Goal: Task Accomplishment & Management: Complete application form

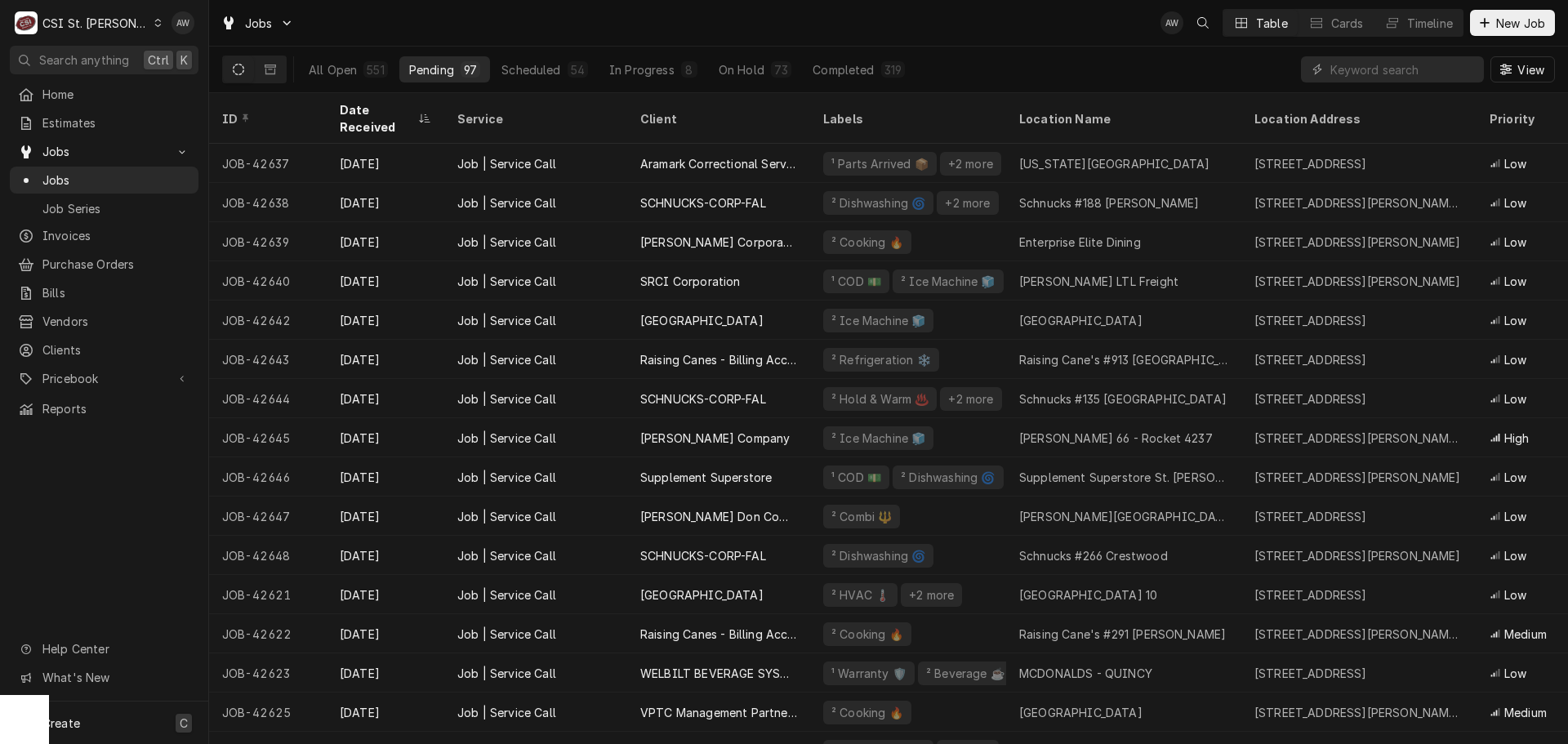
drag, startPoint x: 86, startPoint y: 715, endPoint x: 173, endPoint y: 629, distance: 122.3
click at [86, 715] on div "Create C" at bounding box center [104, 722] width 208 height 42
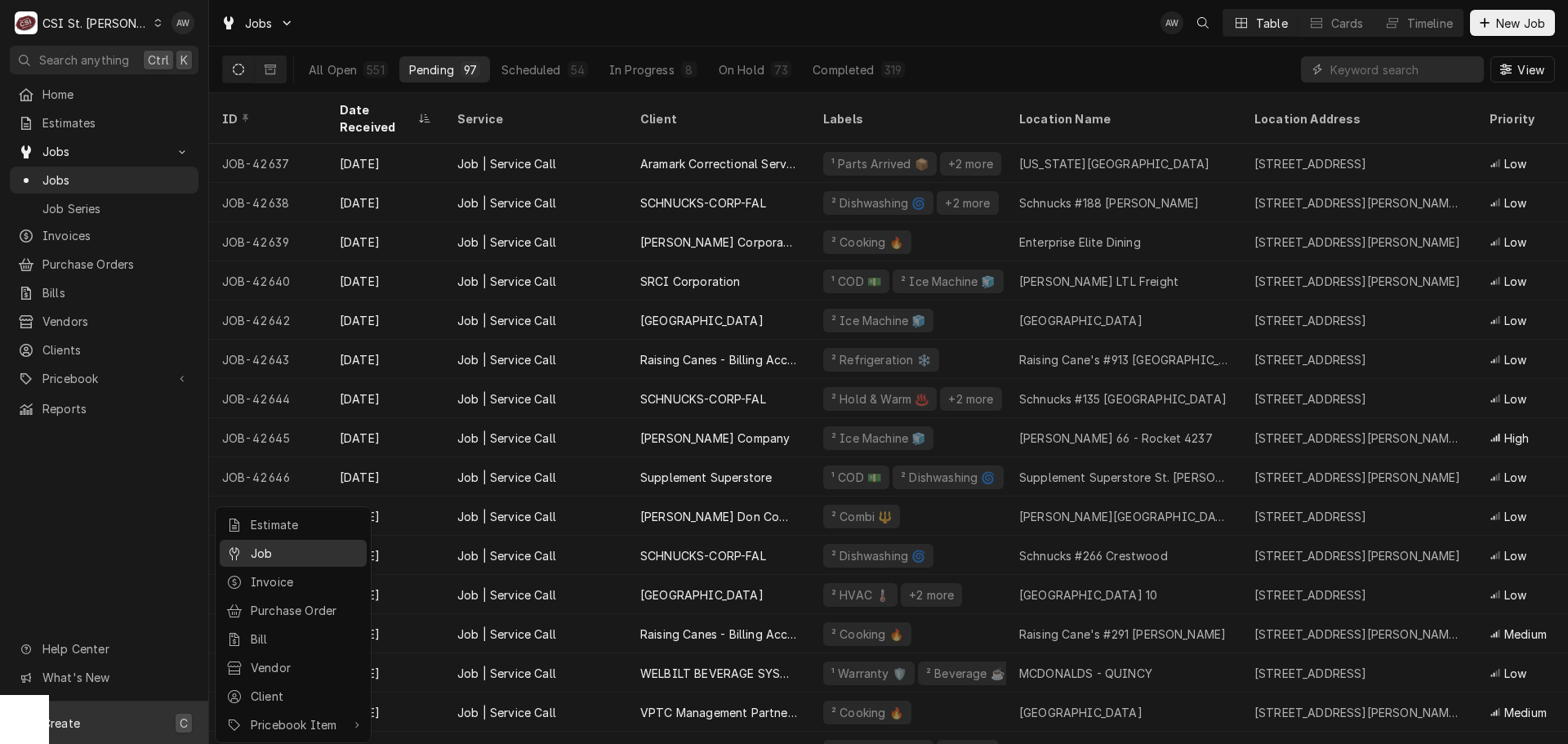
click at [276, 555] on div "Job" at bounding box center [305, 553] width 109 height 17
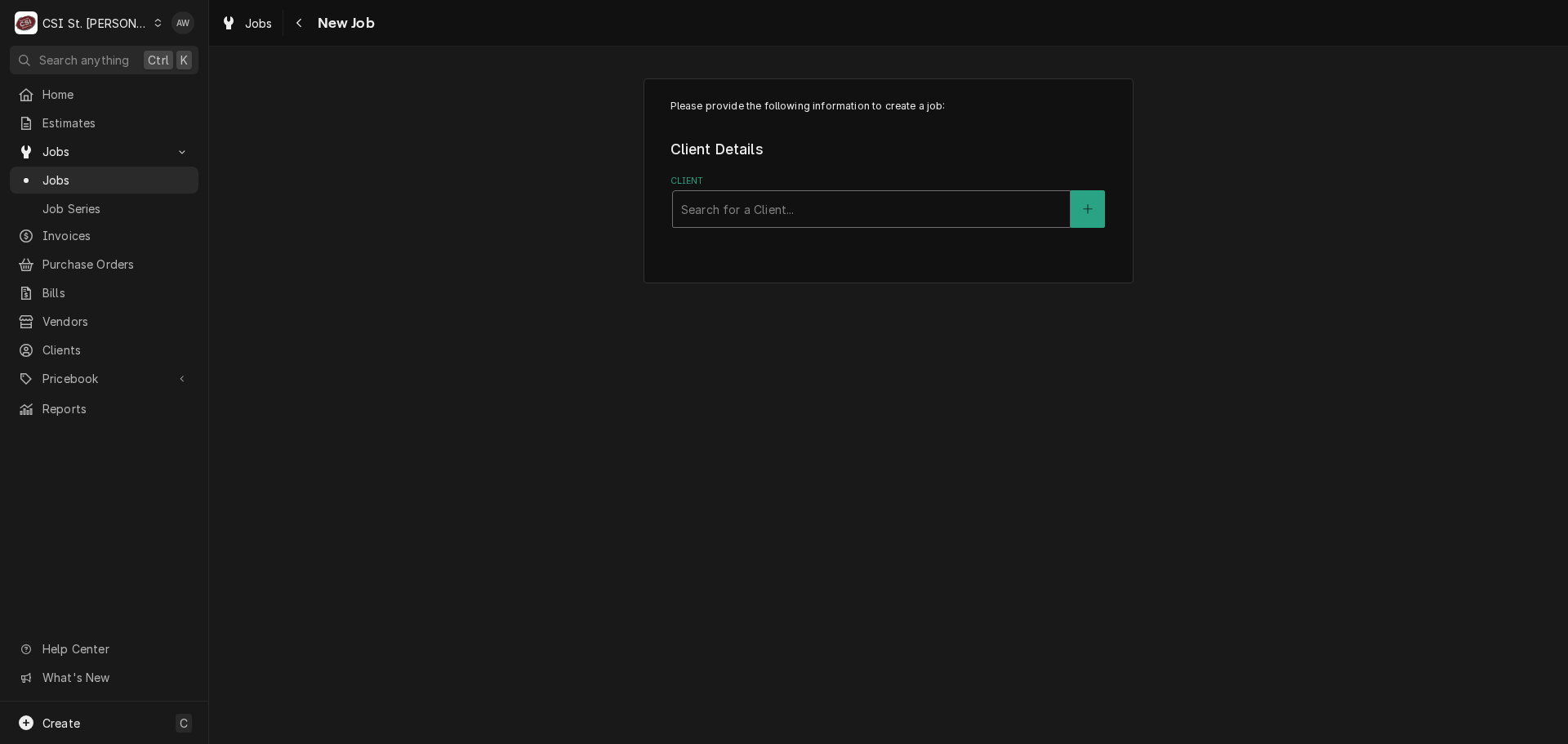
click at [821, 204] on div "Client" at bounding box center [871, 208] width 381 height 29
type input "s"
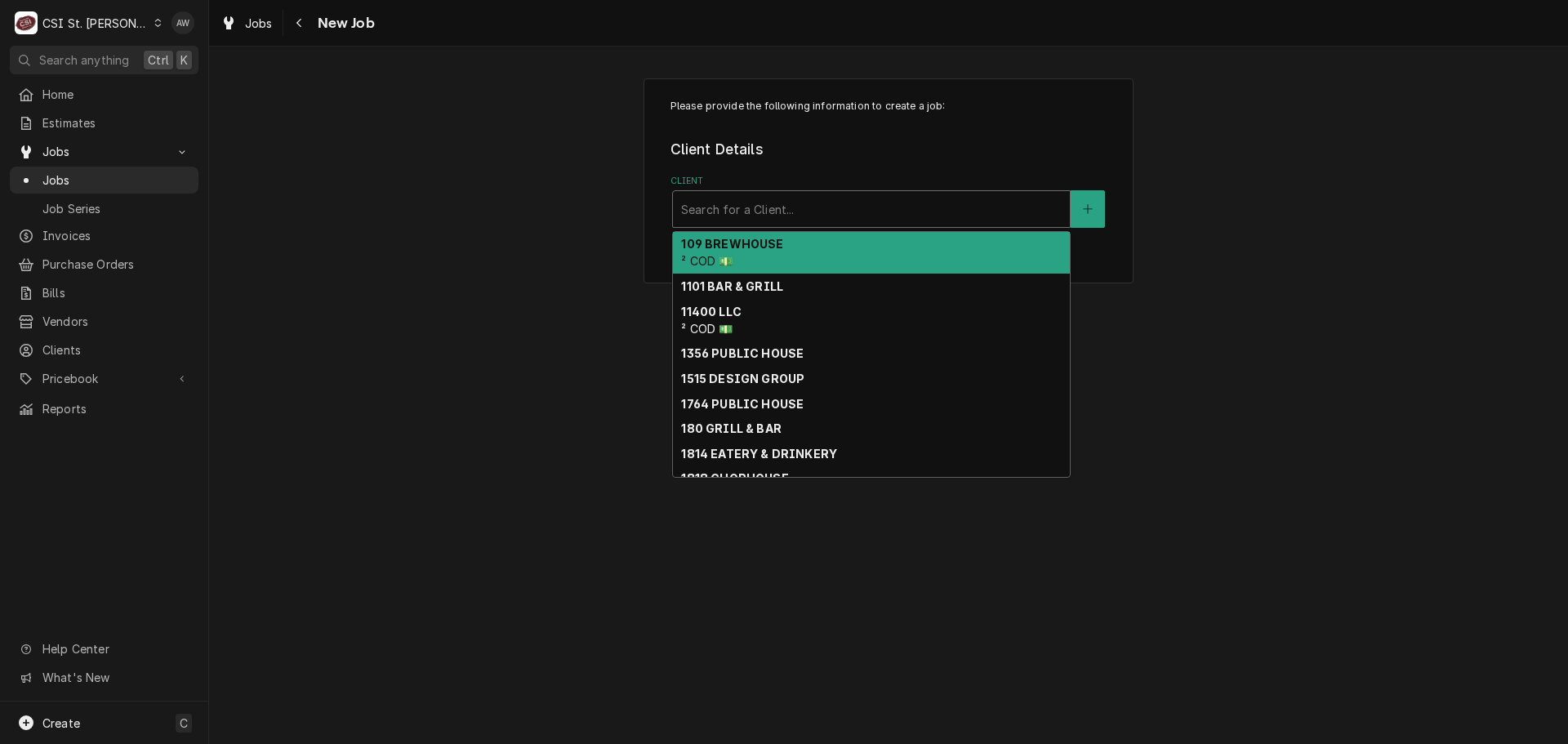
type input "s"
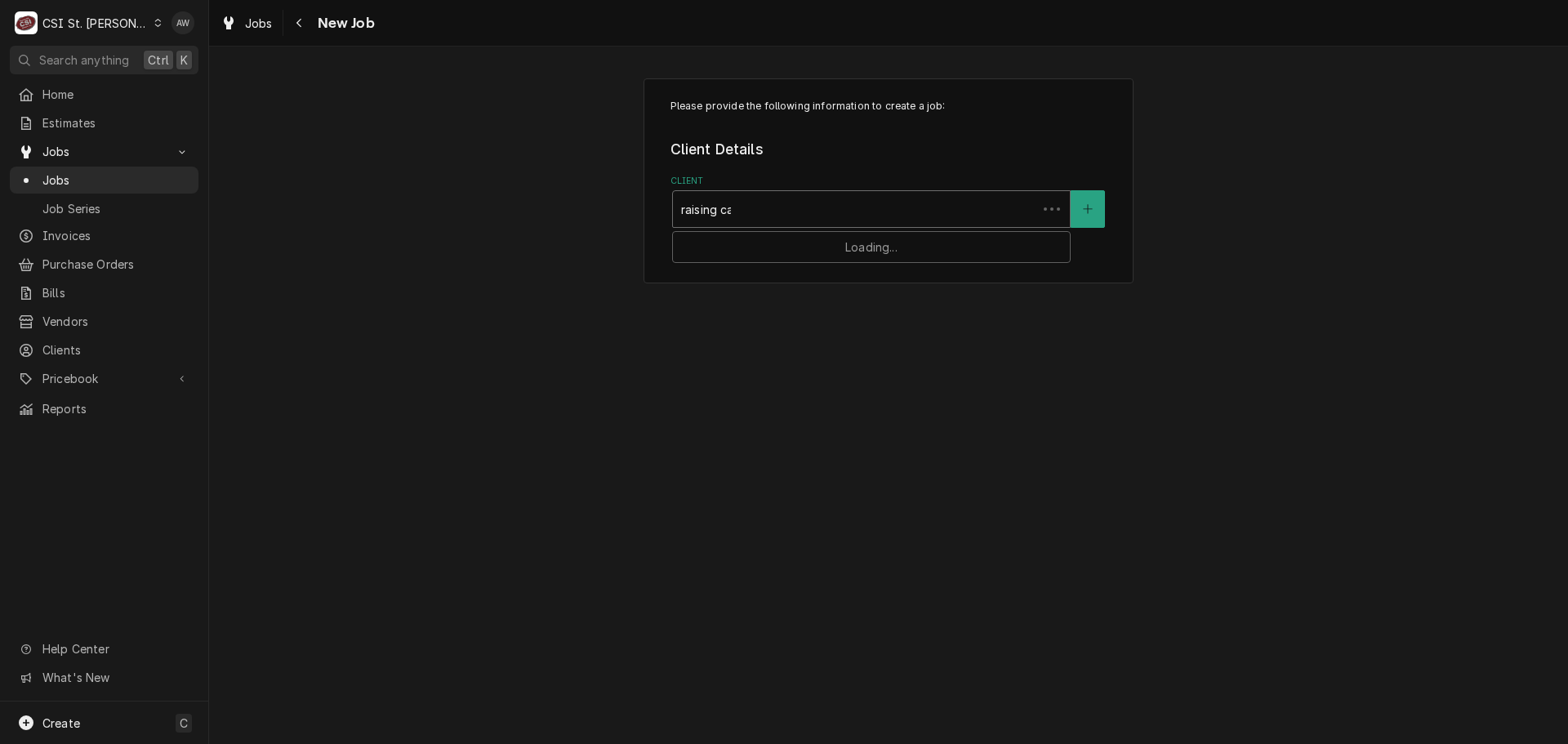
type input "raising cane"
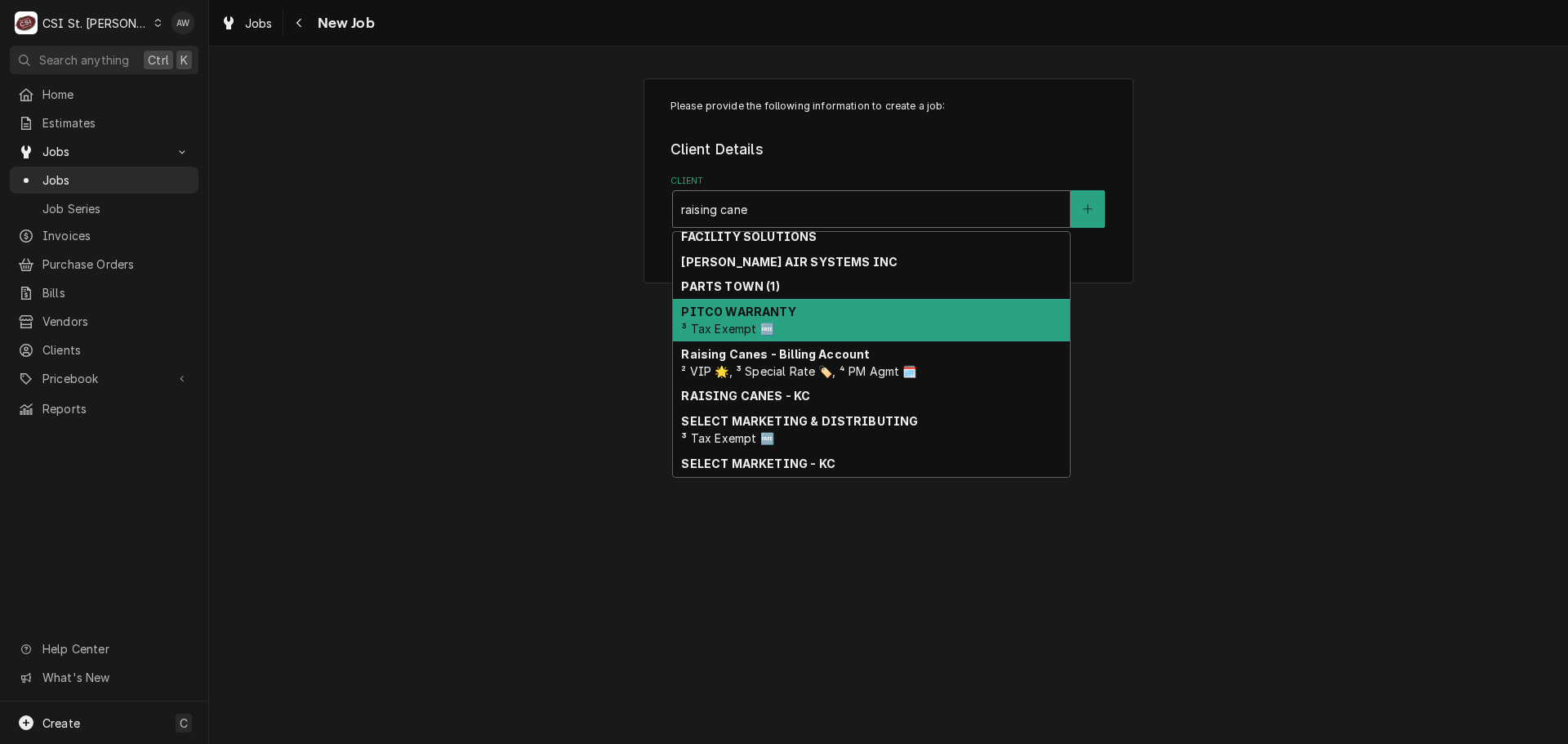
scroll to position [237, 0]
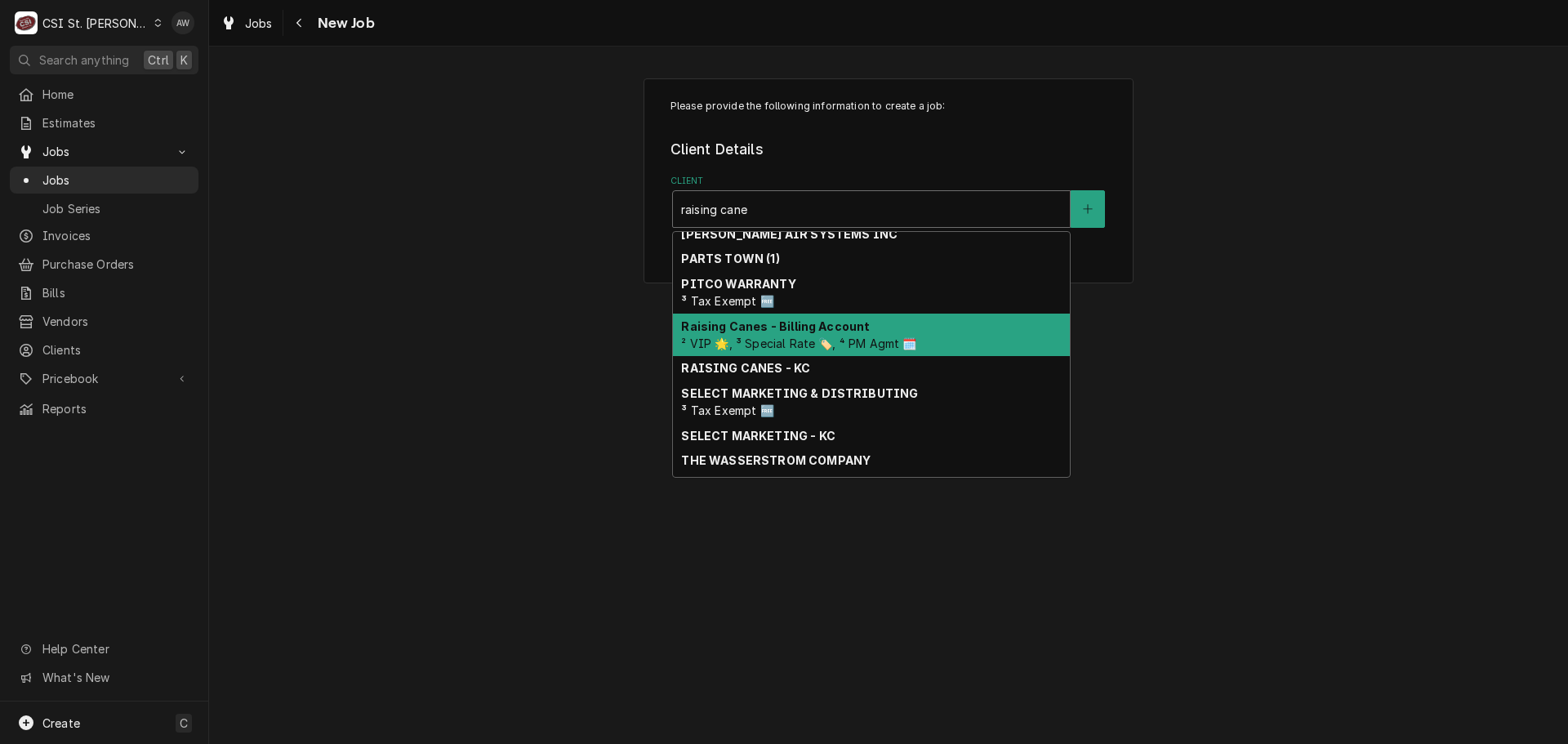
click at [820, 328] on strong "Raising Canes - Billing Account" at bounding box center [775, 326] width 189 height 14
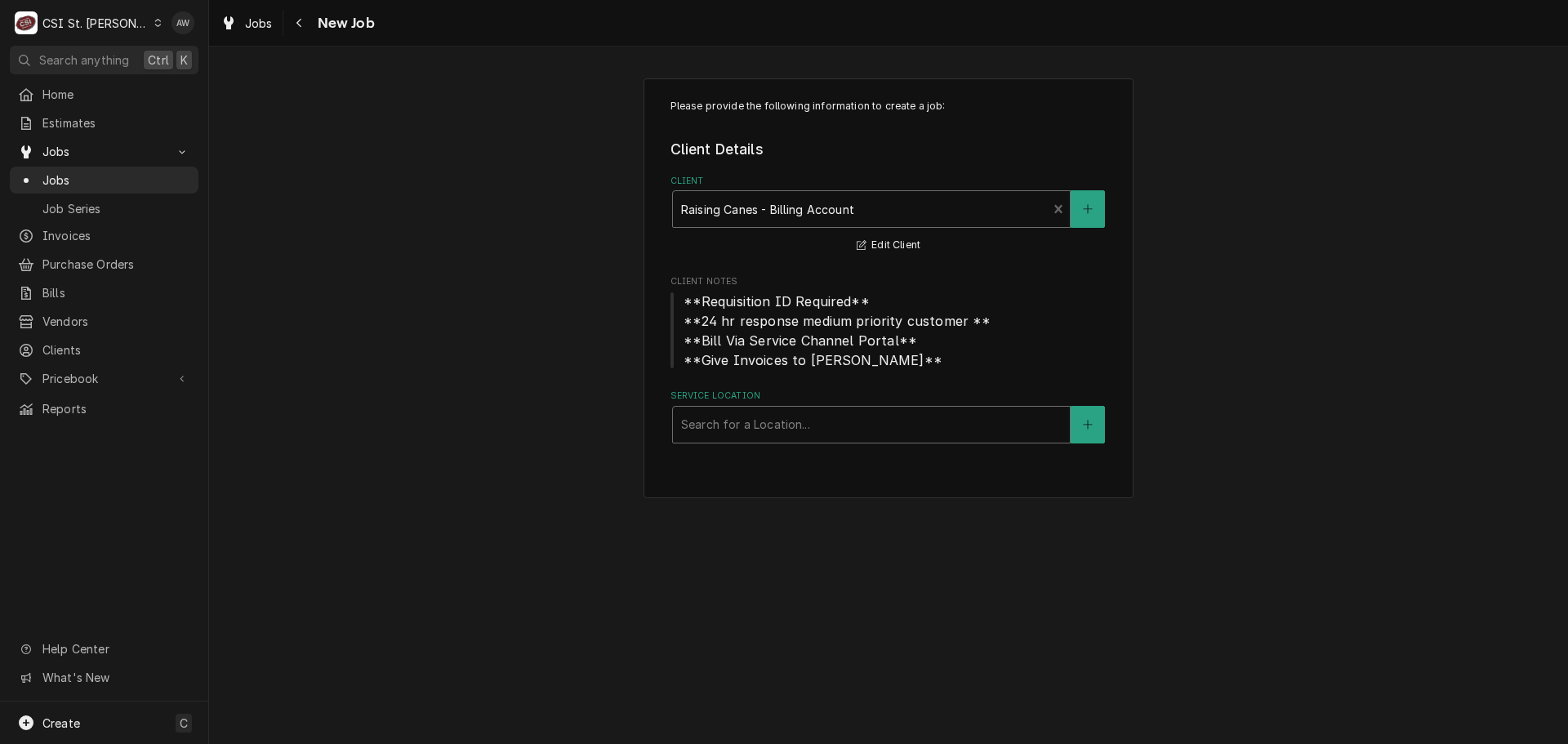
click at [791, 414] on div "Service Location" at bounding box center [871, 424] width 381 height 29
type input "913"
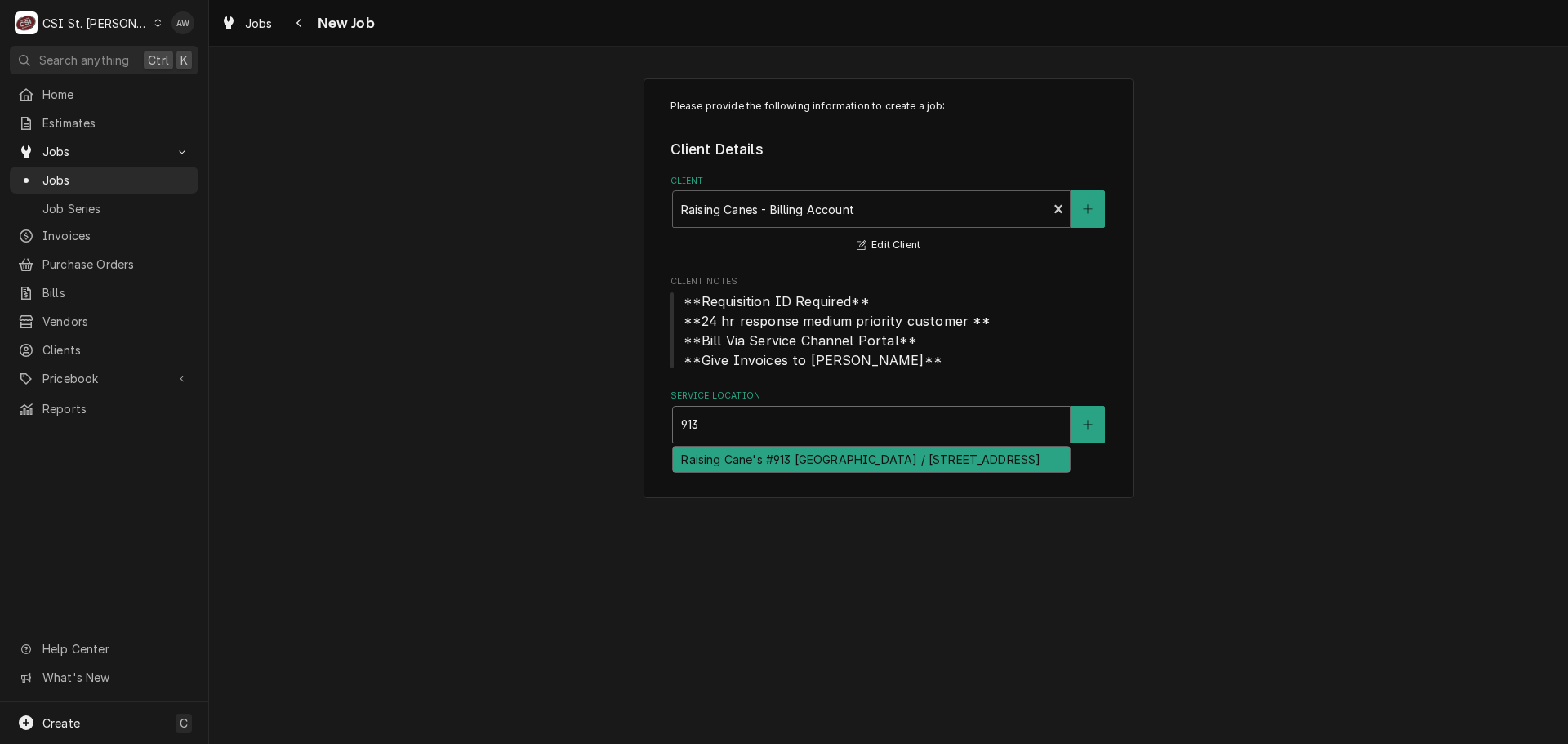
click at [795, 466] on div "Raising Cane's #913 Wentzville / 1580 Wentzville Pkwy, Wentzville, MO 63385" at bounding box center [871, 458] width 397 height 25
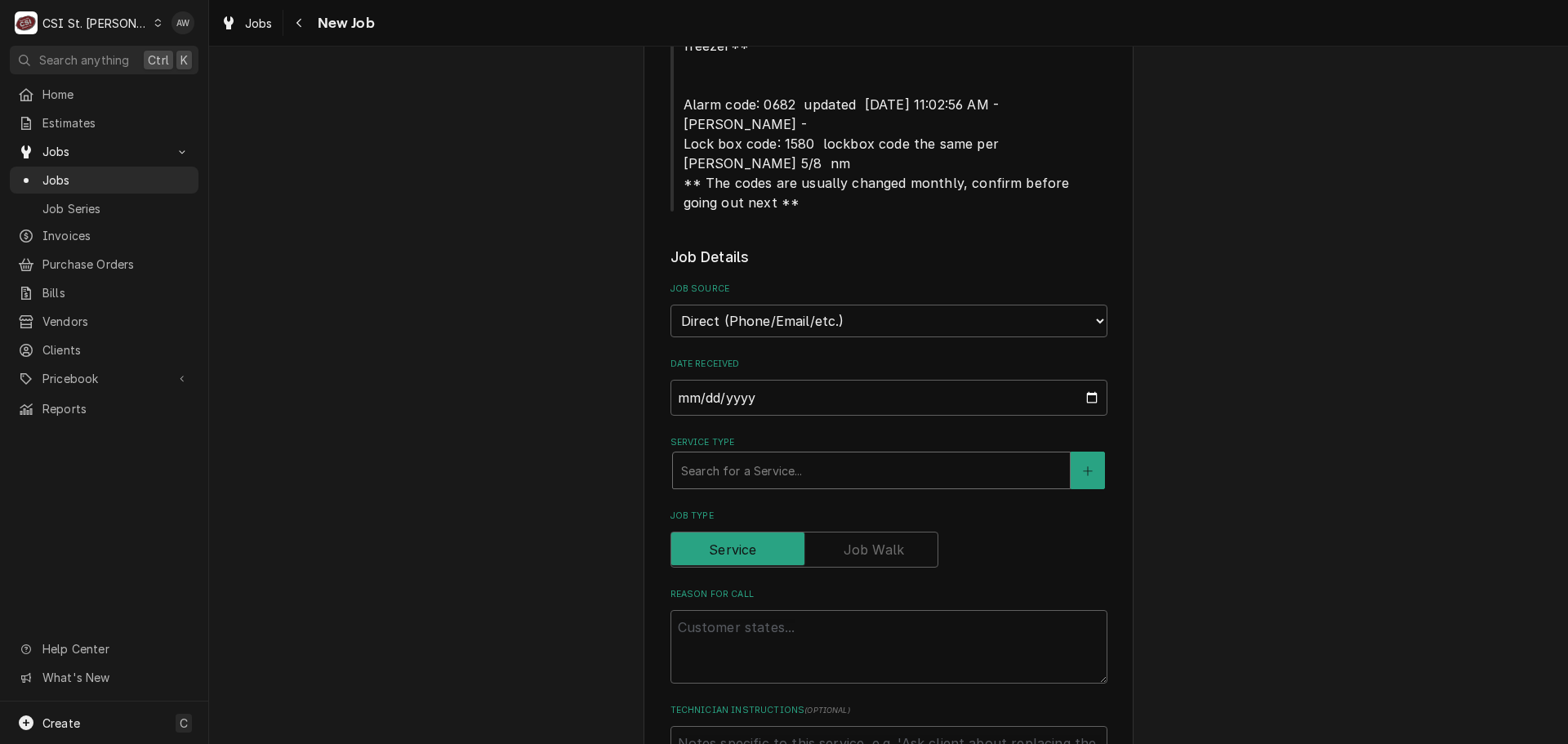
scroll to position [653, 0]
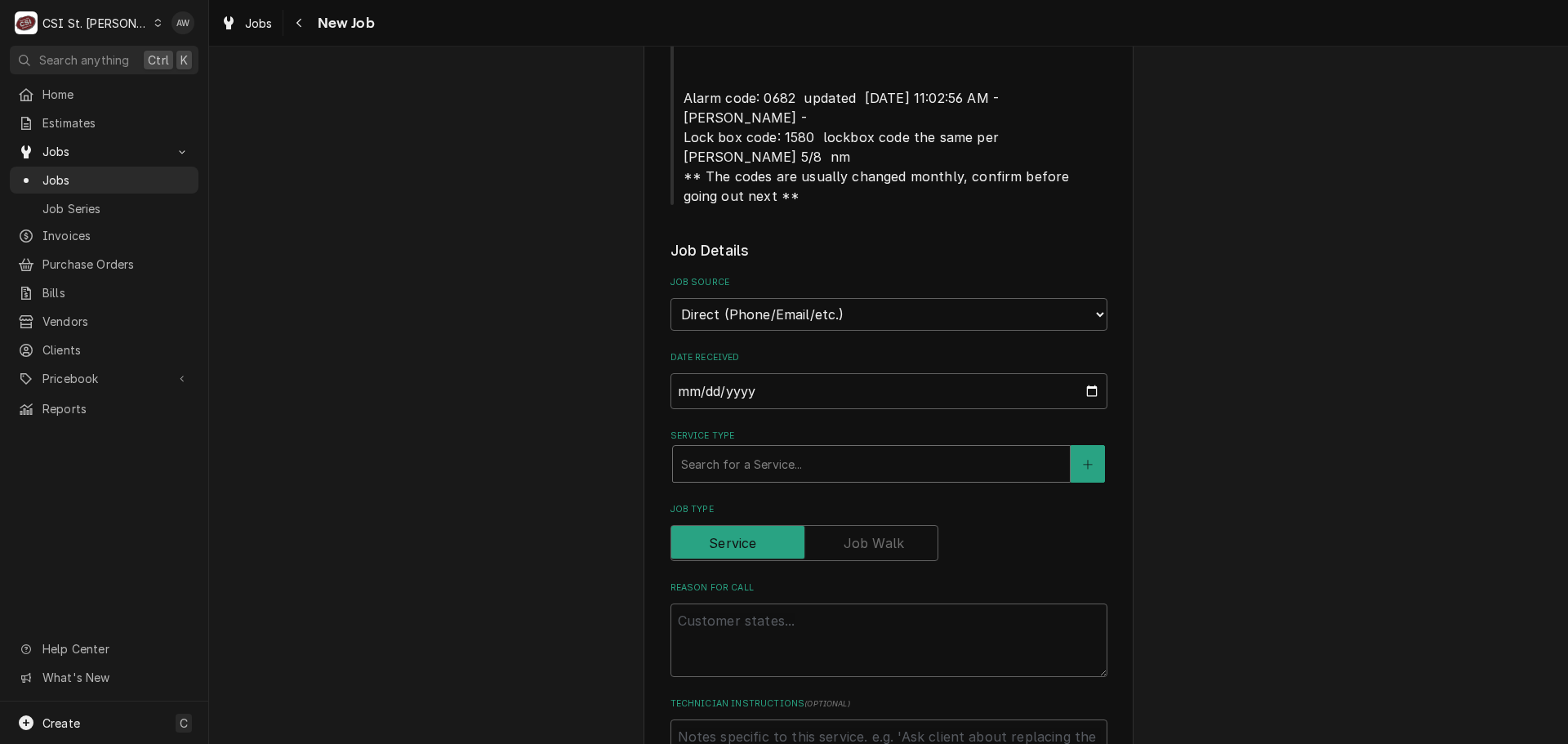
click at [788, 449] on div "Service Type" at bounding box center [871, 463] width 381 height 29
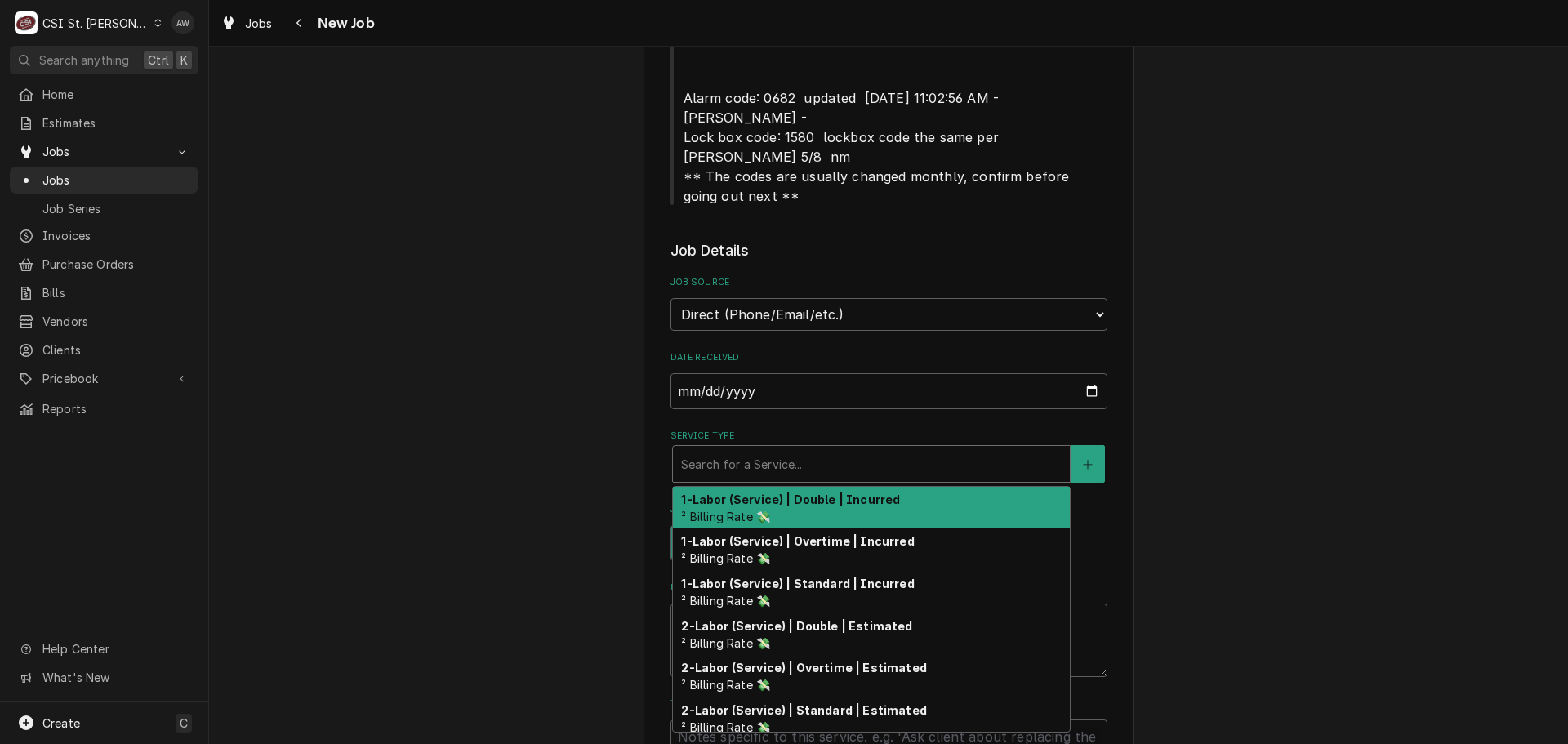
type textarea "x"
type input "s"
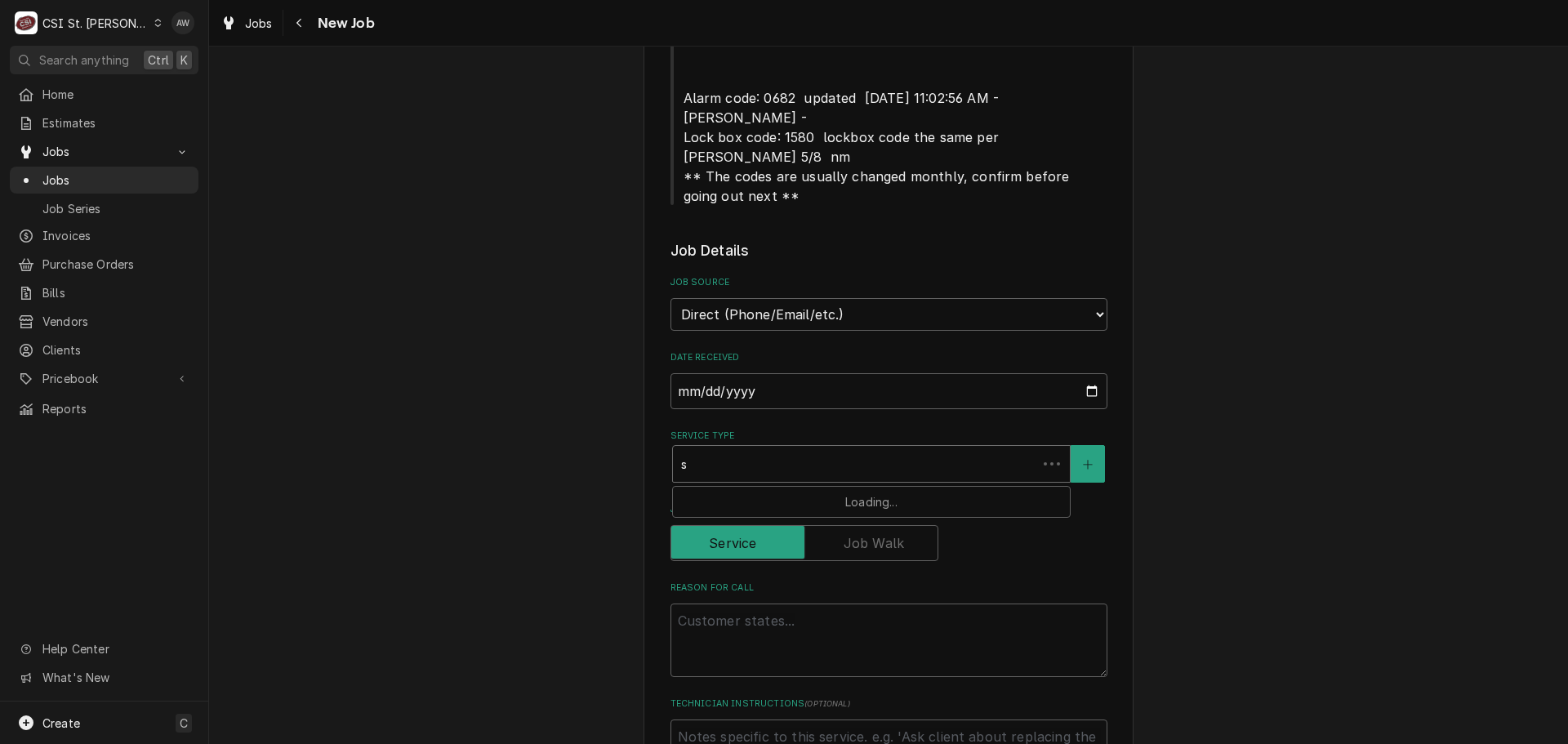
type textarea "x"
type input "se"
type textarea "x"
type input "ser"
type textarea "x"
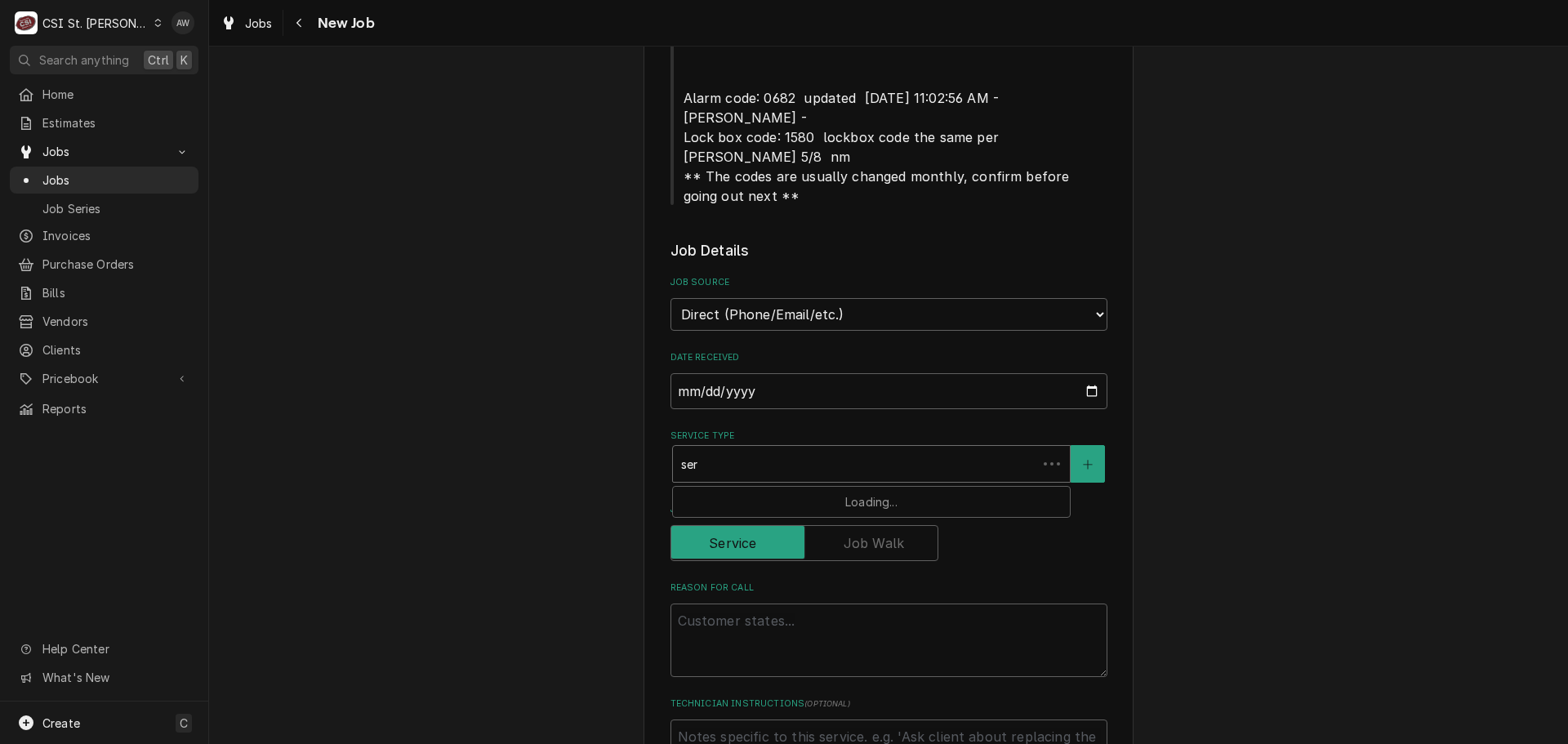
type input "serv"
type textarea "x"
type input "servi"
type textarea "x"
type input "servic"
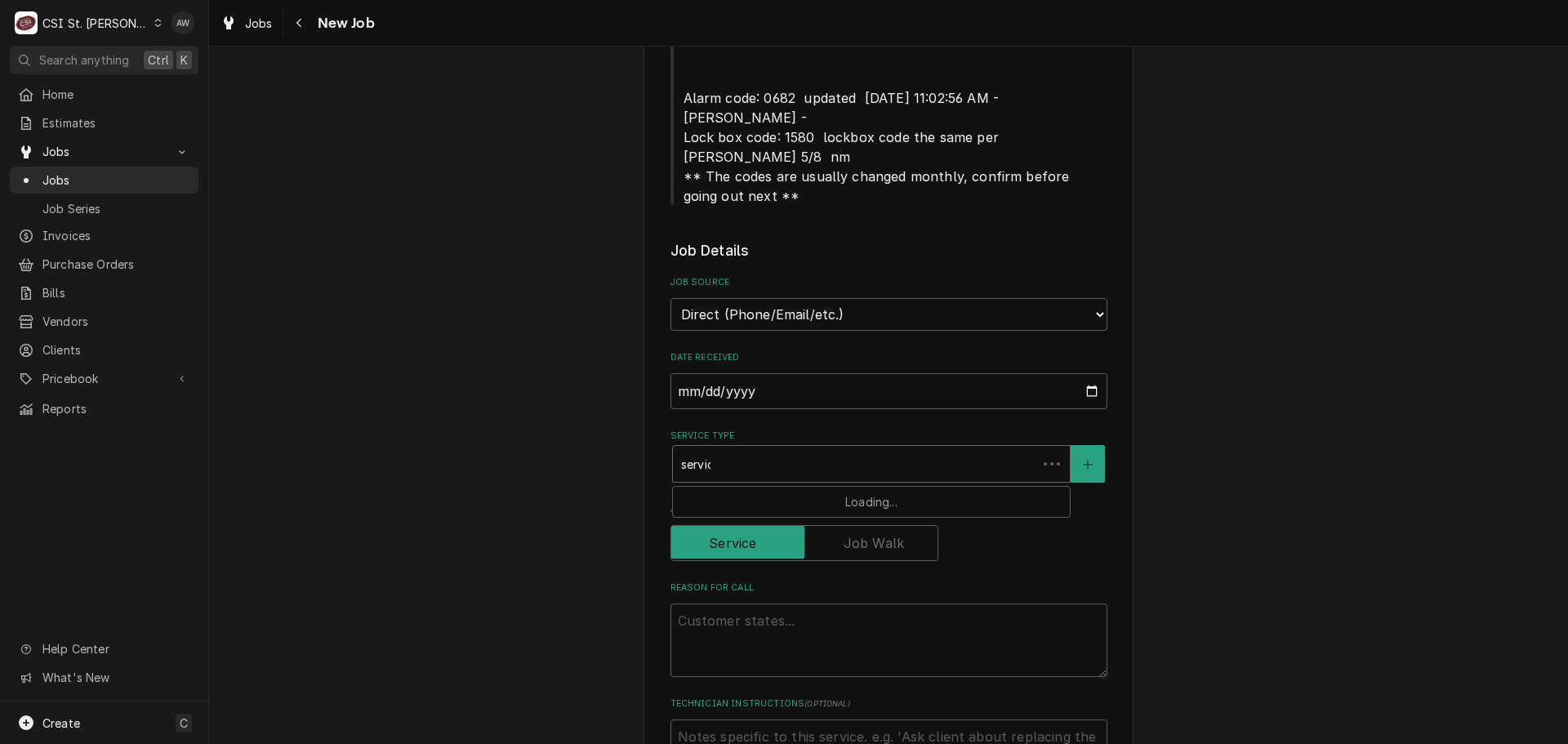
type textarea "x"
type input "service"
type textarea "x"
type input "service"
type textarea "x"
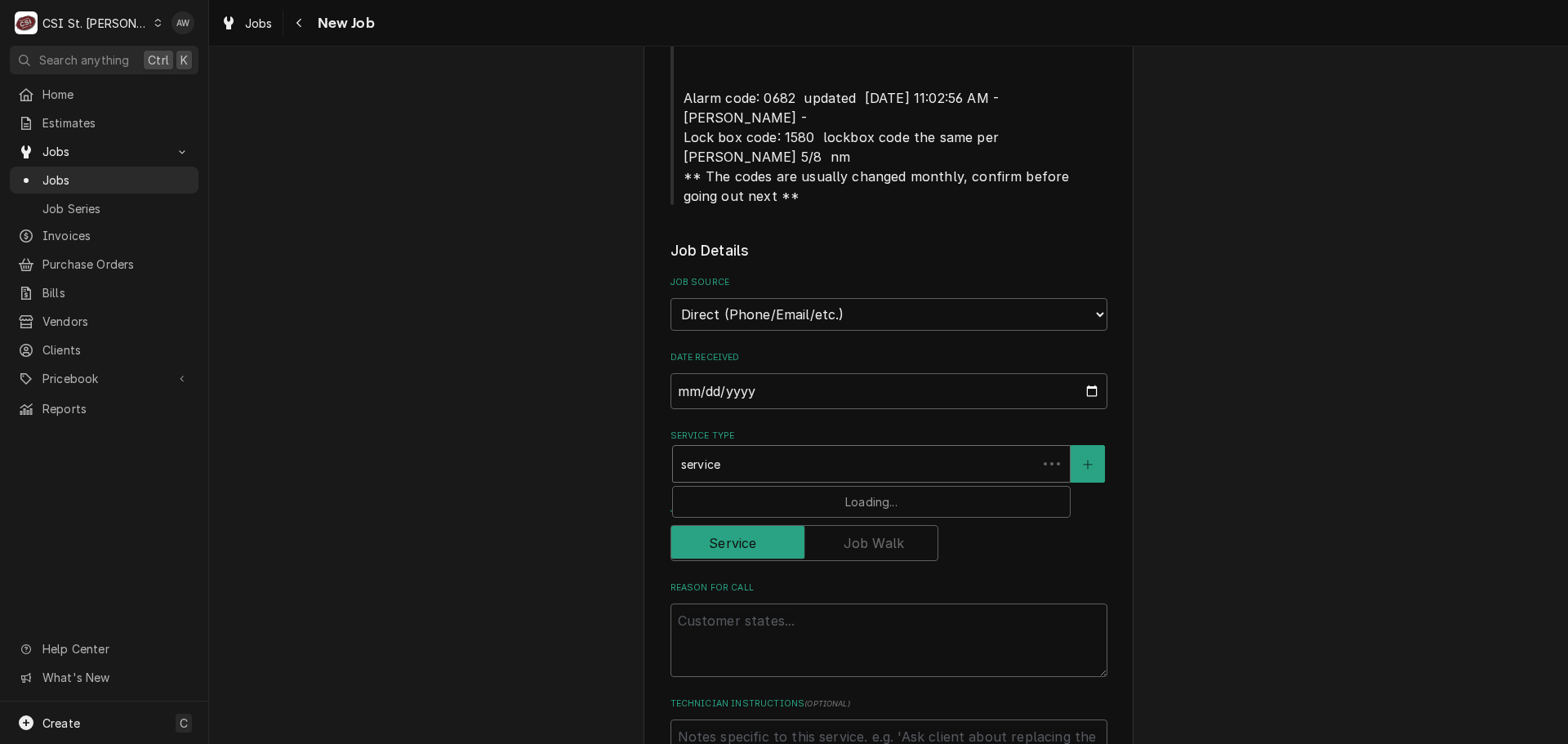
type input "service c"
type textarea "x"
type input "service cal"
type textarea "x"
type input "service call"
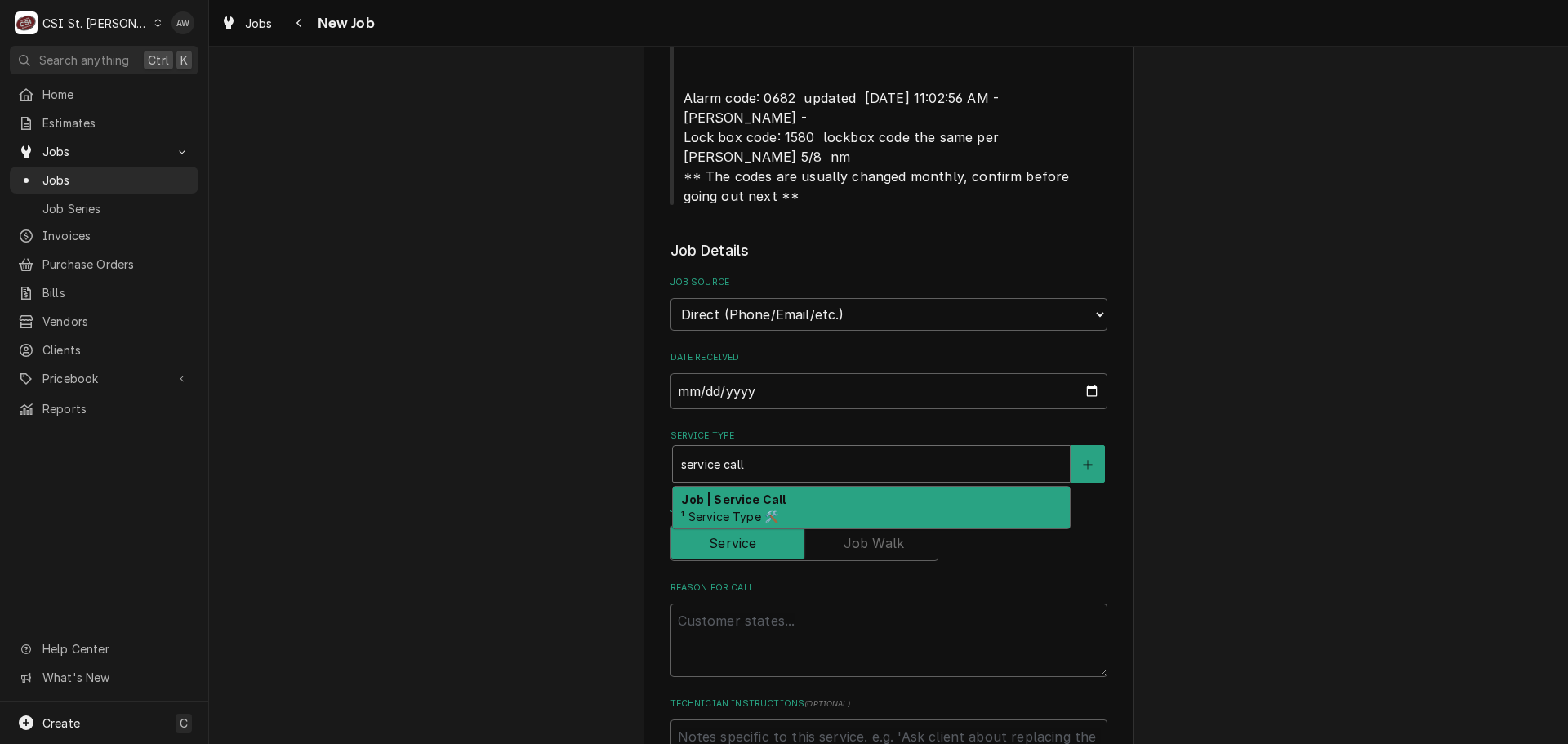
click at [801, 486] on div "Job | Service Call ¹ Service Type 🛠️" at bounding box center [871, 507] width 397 height 42
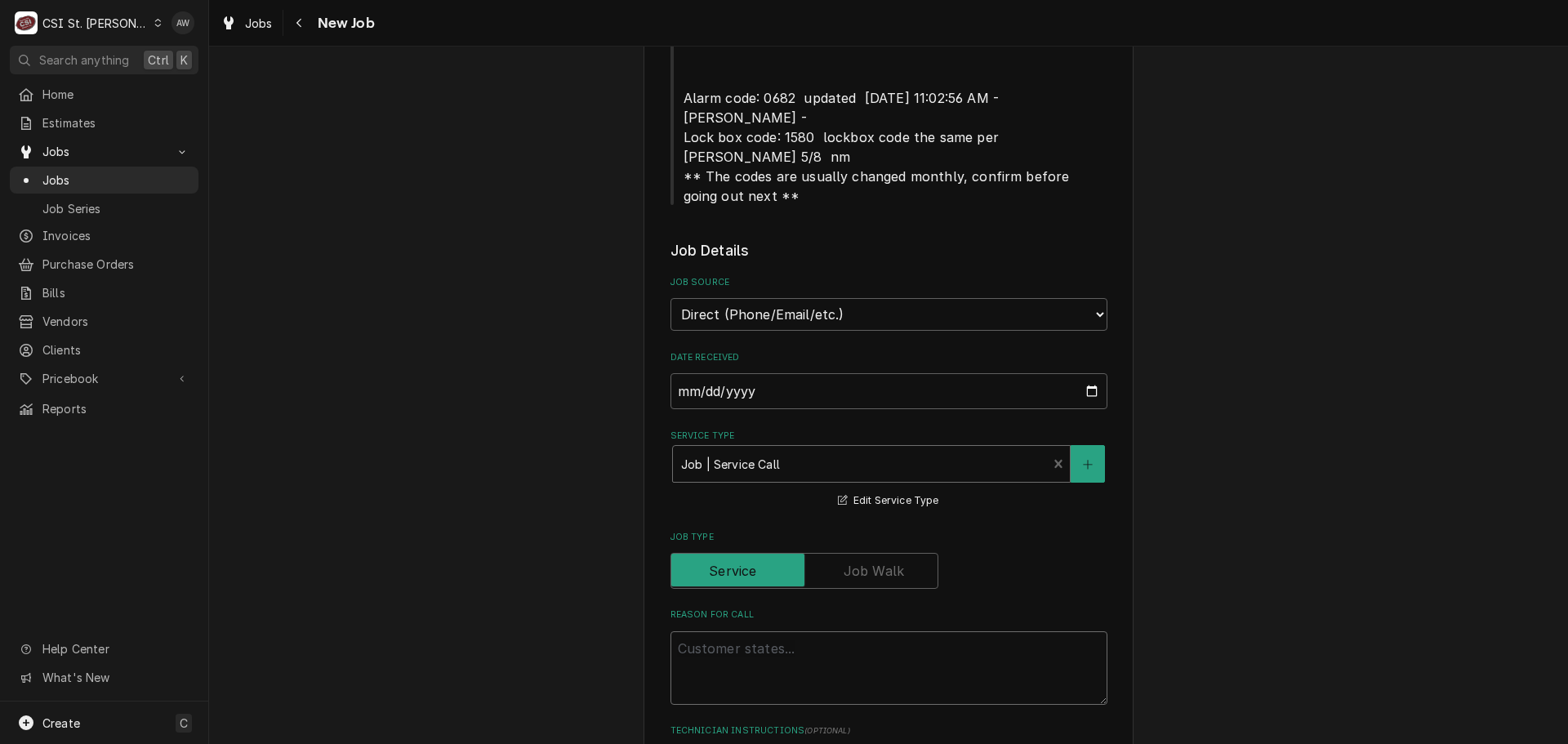
click at [796, 631] on textarea "Reason For Call" at bounding box center [889, 667] width 437 height 74
click at [756, 631] on textarea "Reason For Call" at bounding box center [889, 667] width 437 height 74
paste textarea "KITCHEN / Hot Side / Entire fryer bank / Will not come on / Could not find prop…"
type textarea "x"
type textarea "KITCHEN / Hot Side / Entire fryer bank / Will not come on / Could not find prop…"
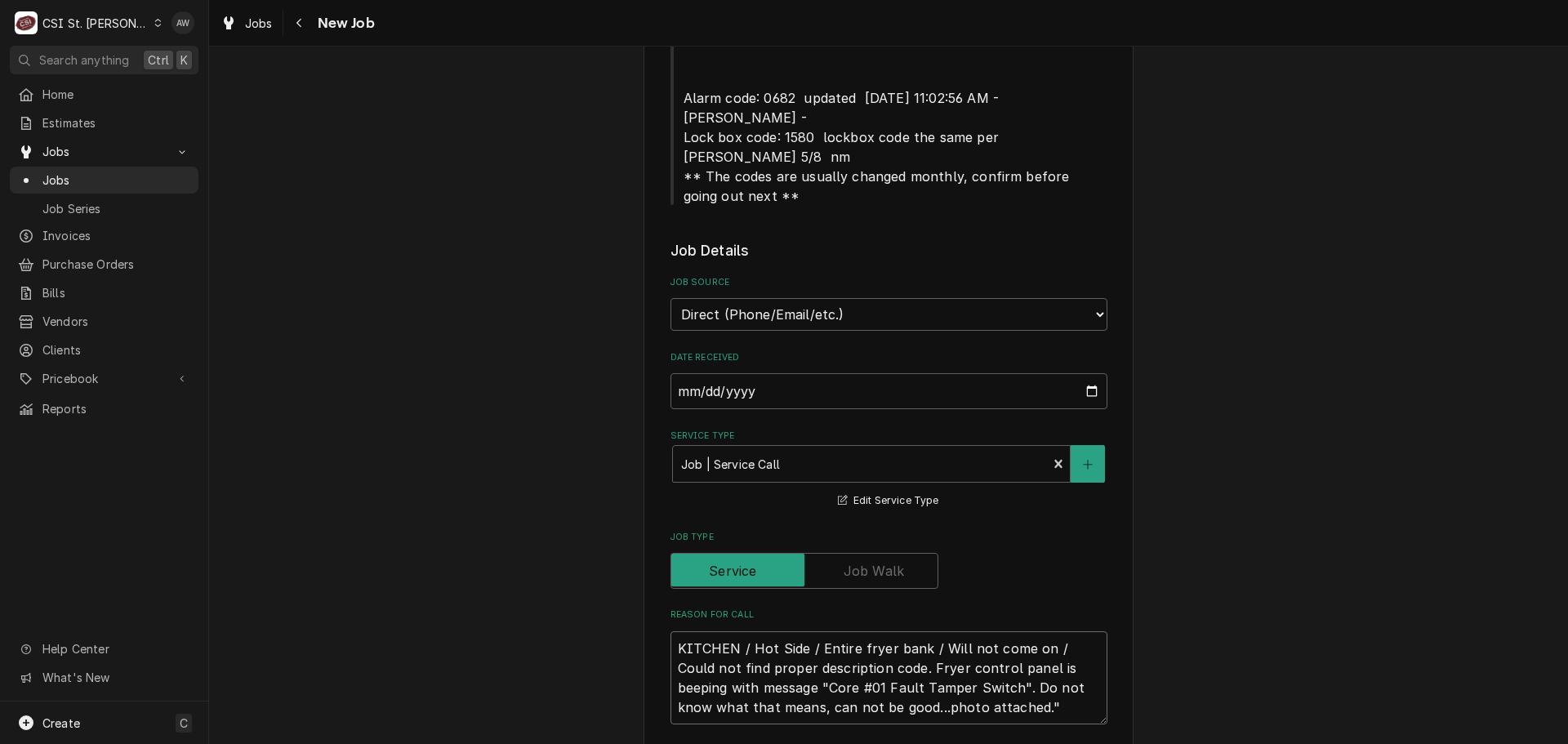
type textarea "x"
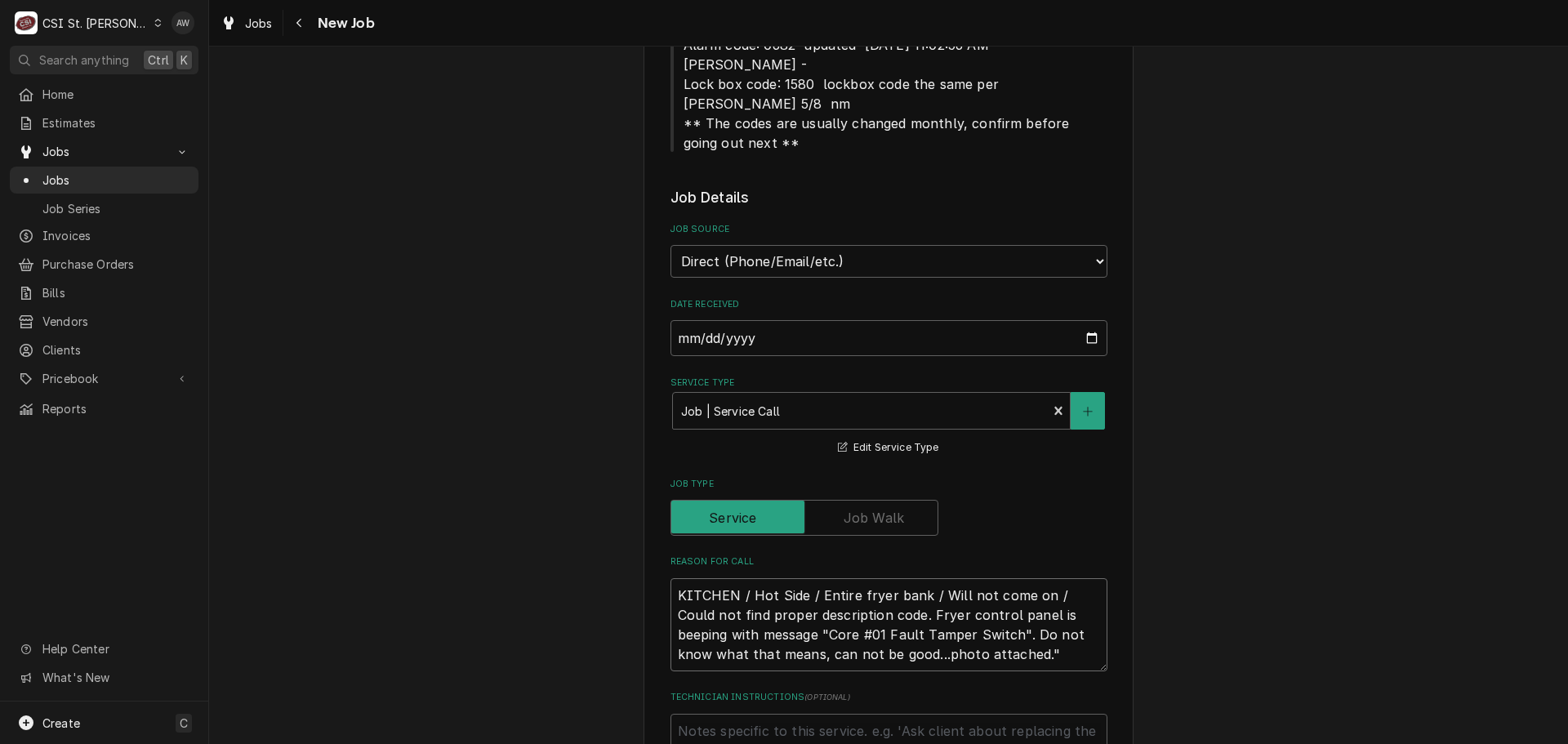
scroll to position [735, 0]
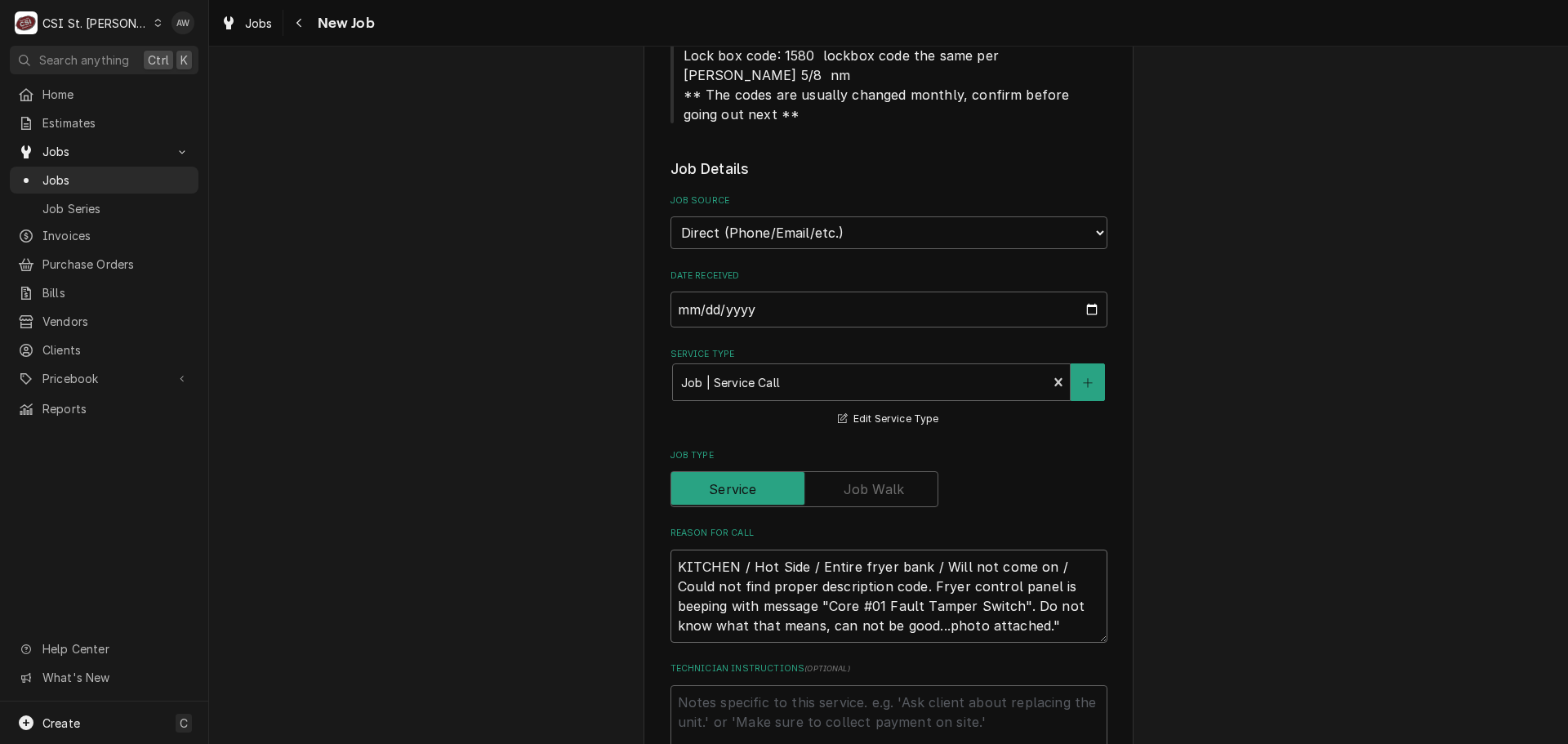
type textarea "KITCHEN / Hot Side / Entire fryer bank / Will not come on / Could not find prop…"
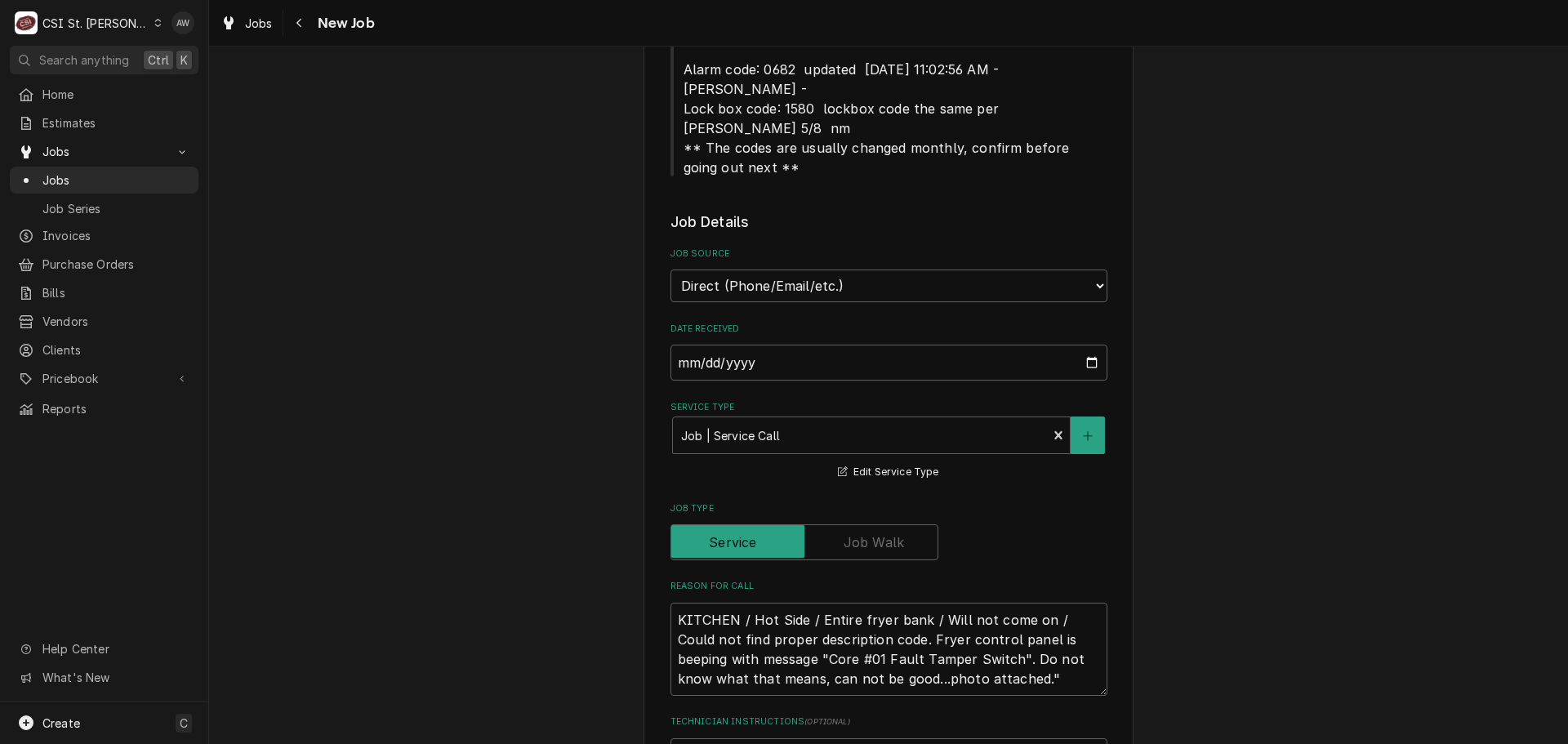
scroll to position [653, 0]
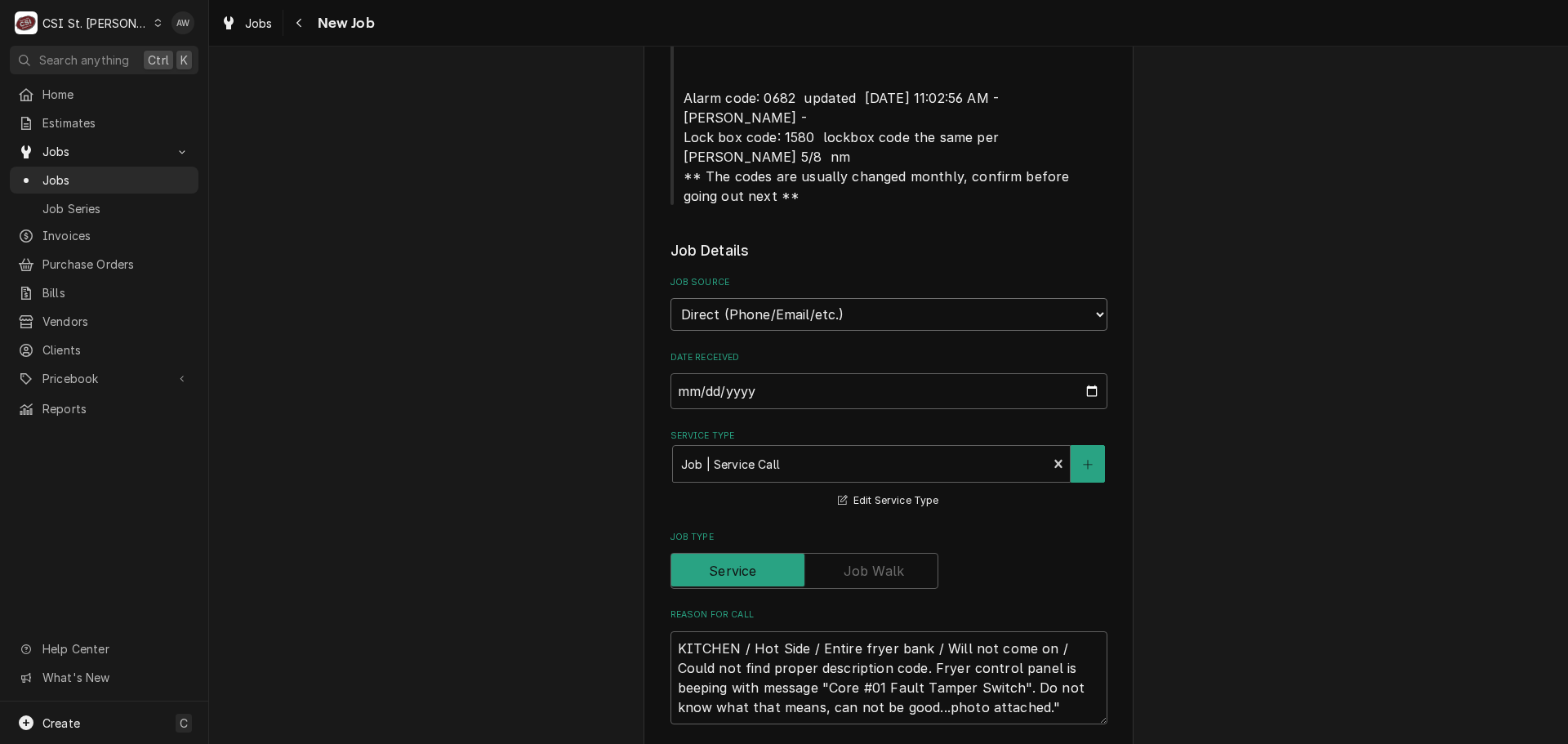
click at [775, 298] on select "Direct (Phone/Email/etc.) Service Channel Corrigo Ecotrak Other" at bounding box center [889, 314] width 437 height 33
select select "1"
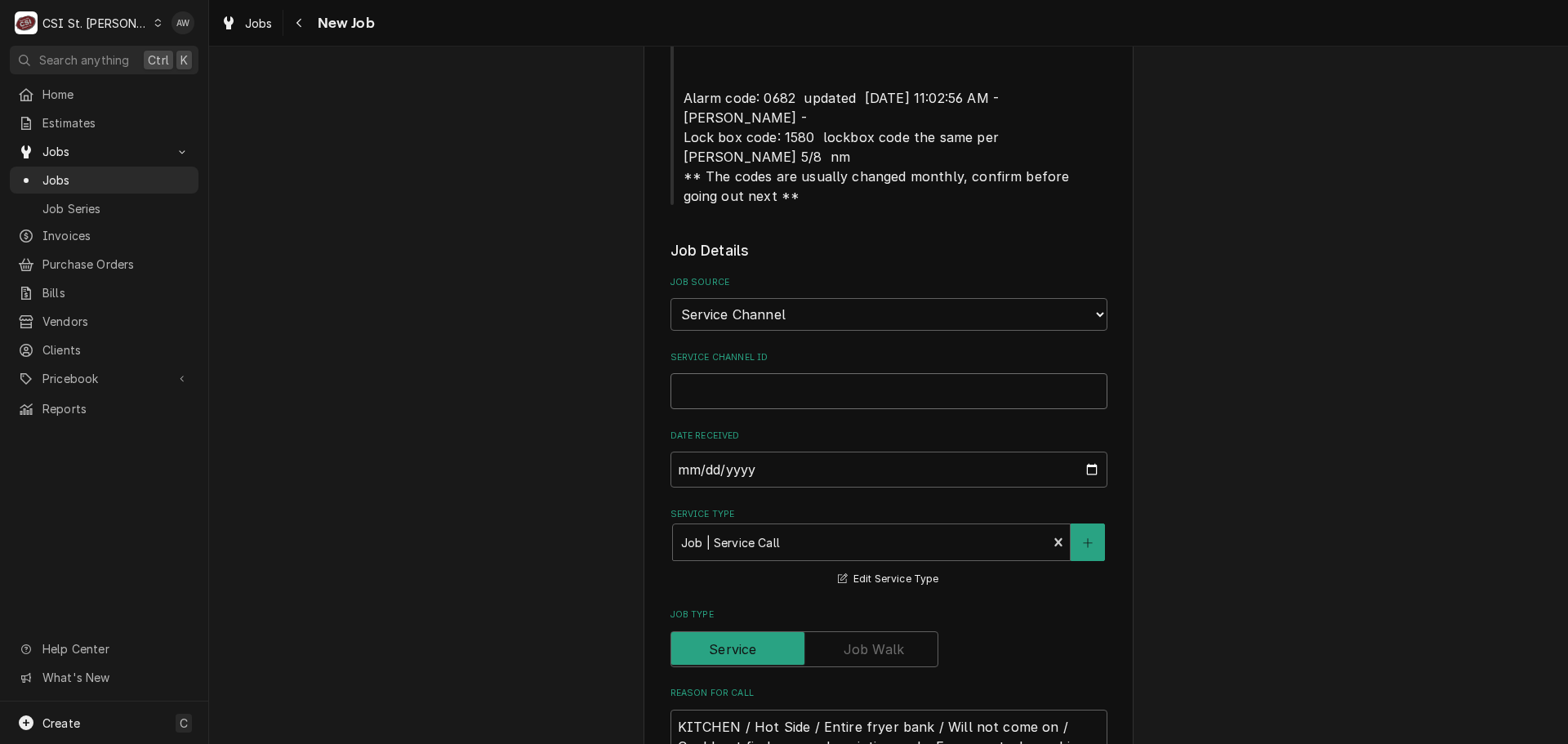
click at [779, 373] on input "Service Channel ID" at bounding box center [889, 391] width 437 height 35
paste input "325748843"
type textarea "x"
type input "325748843"
type textarea "x"
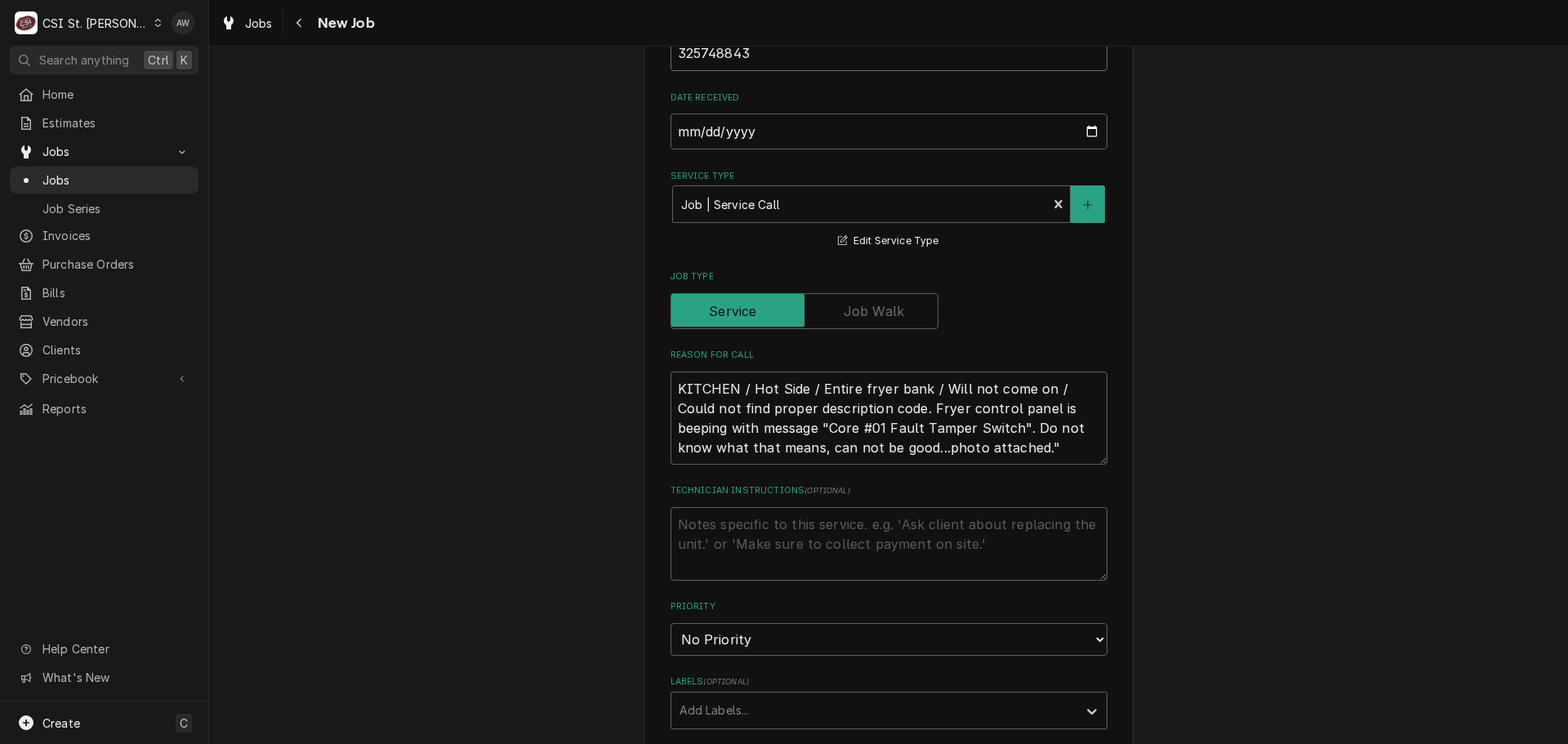
scroll to position [1144, 0]
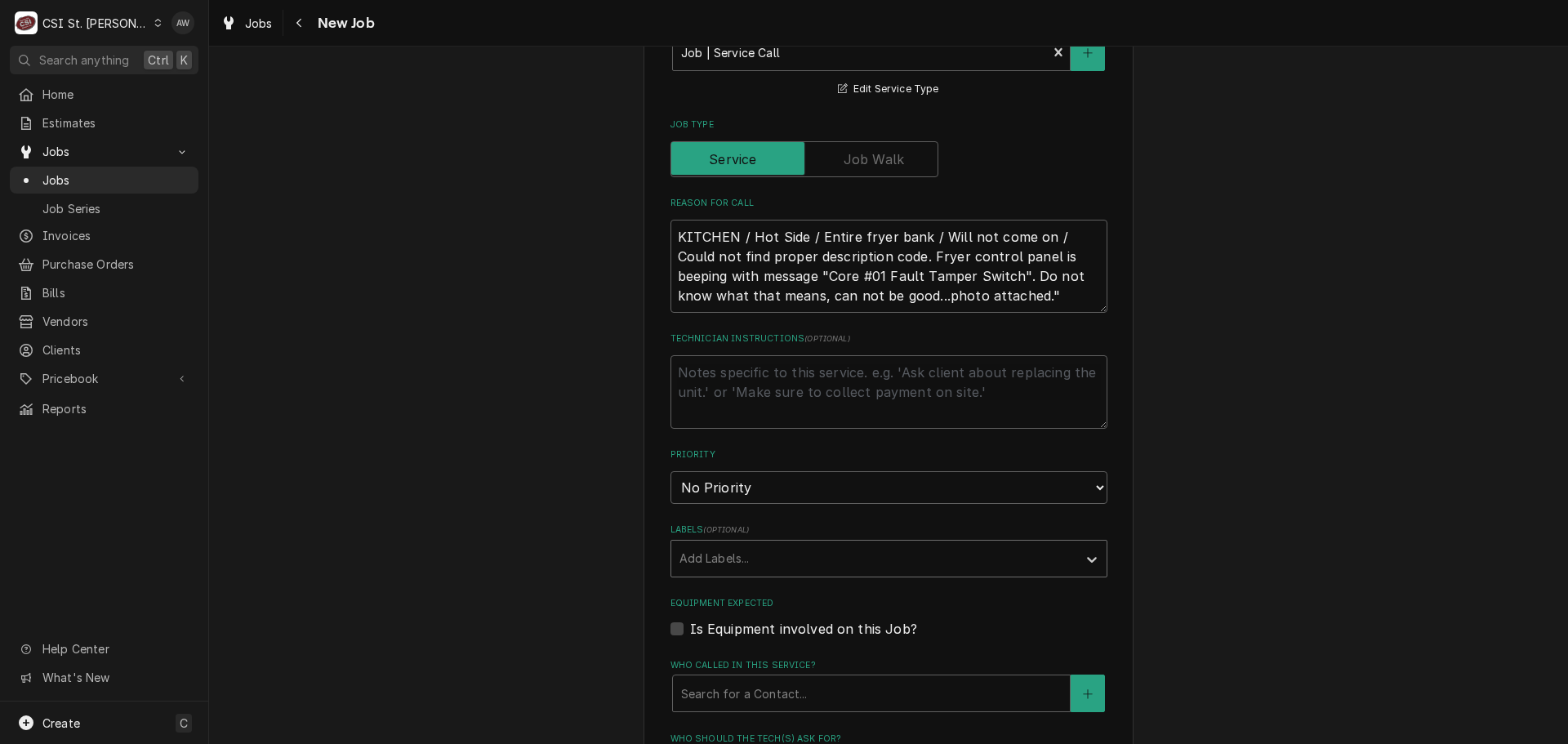
type input "325748843"
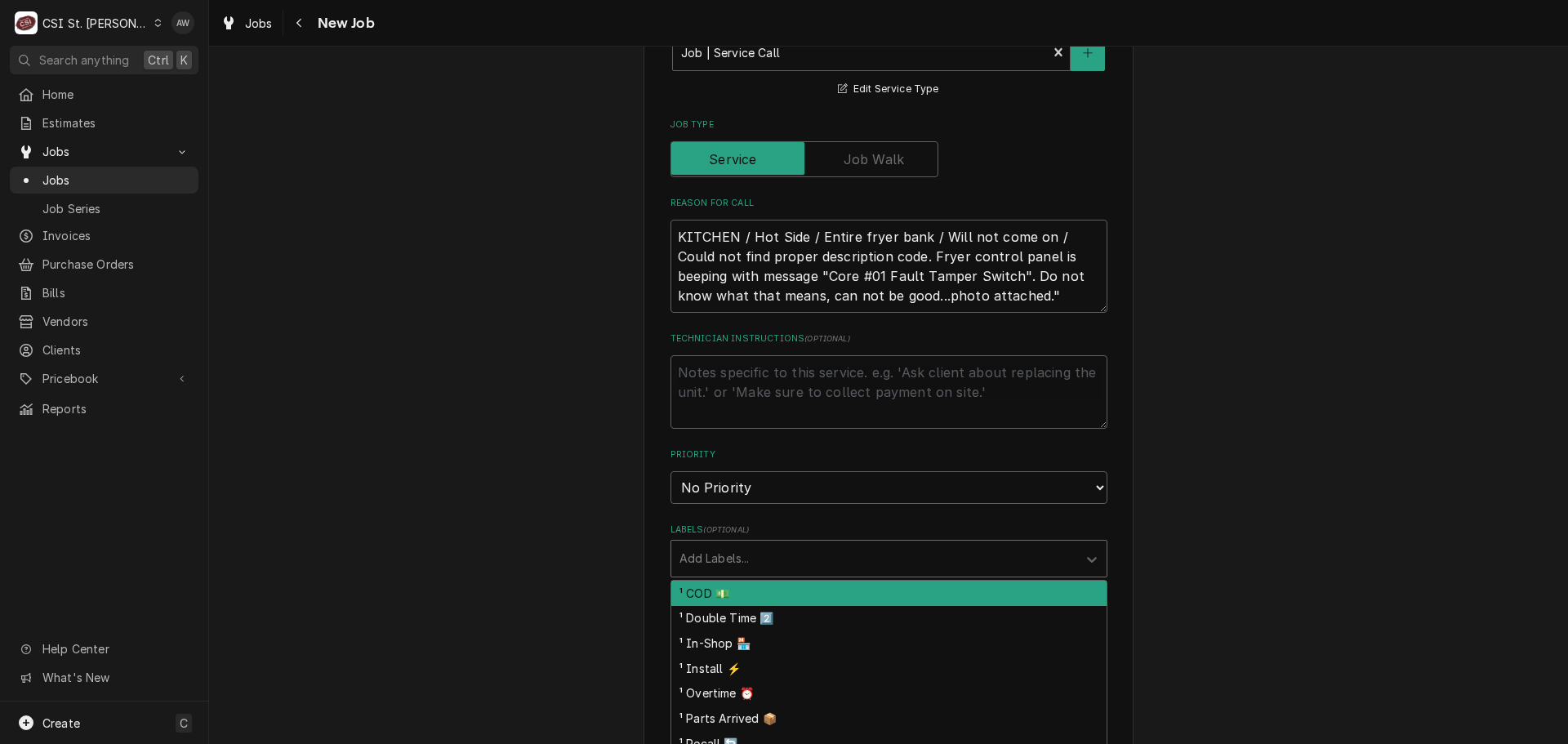
click at [777, 544] on div "Labels" at bounding box center [874, 558] width 389 height 29
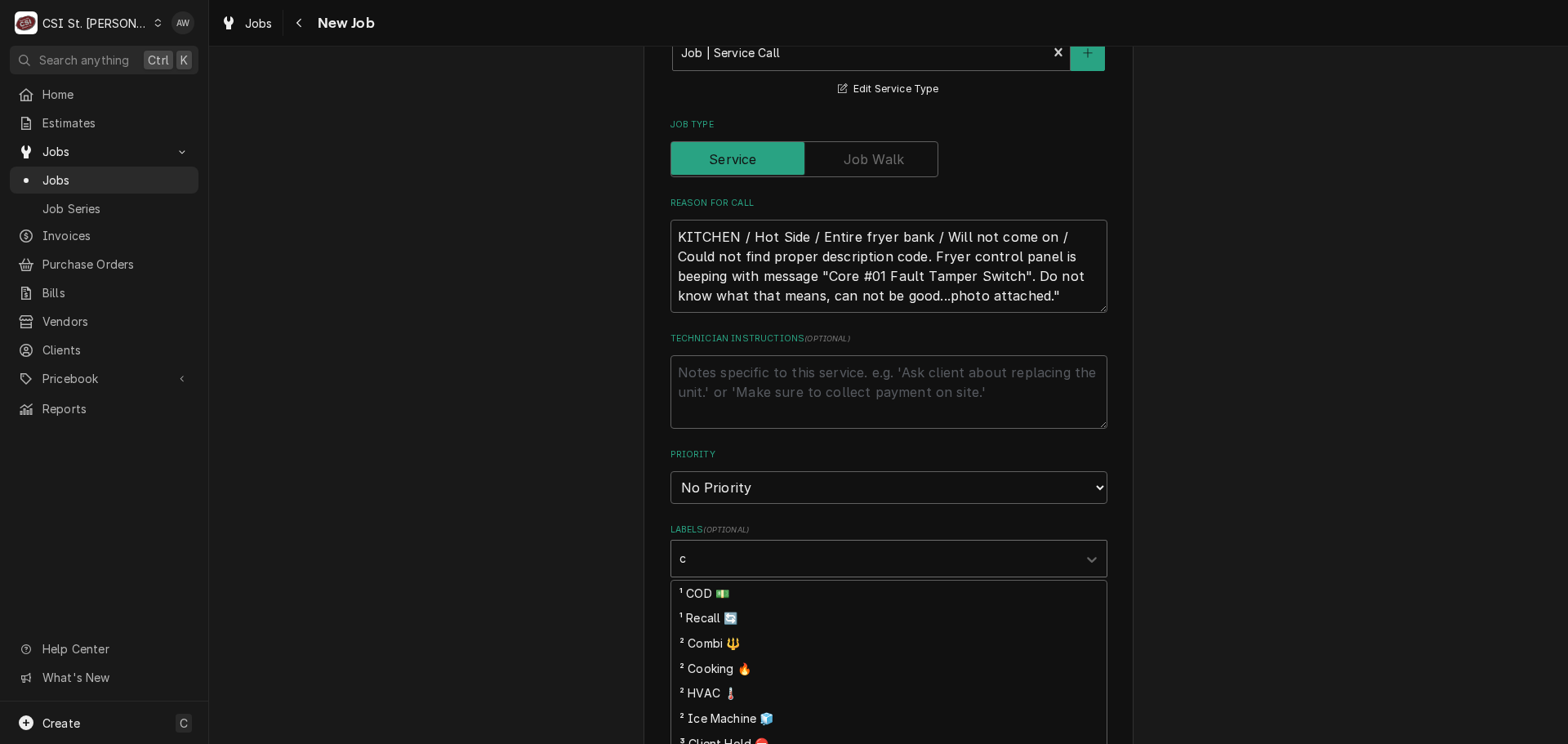
type input "co"
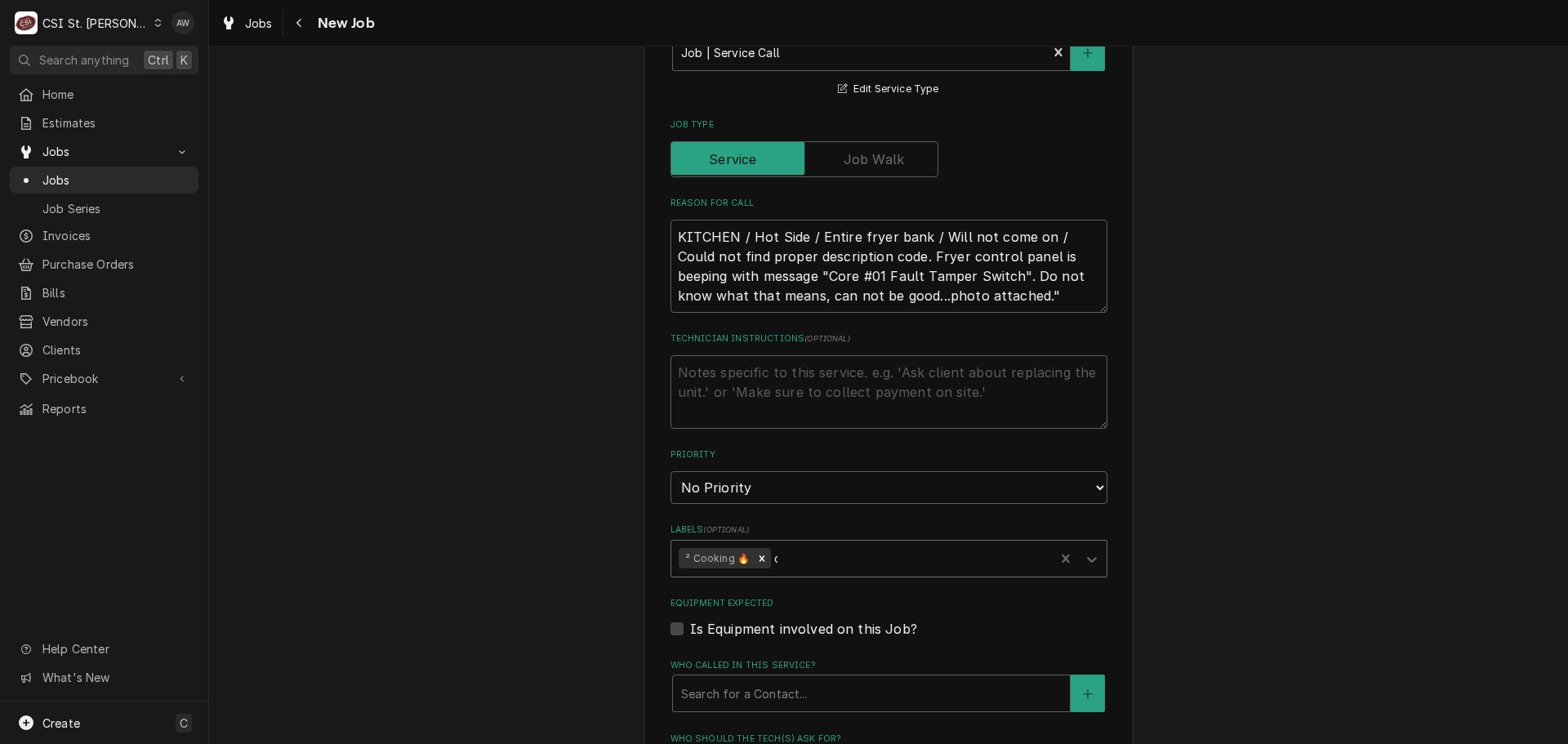
type textarea "x"
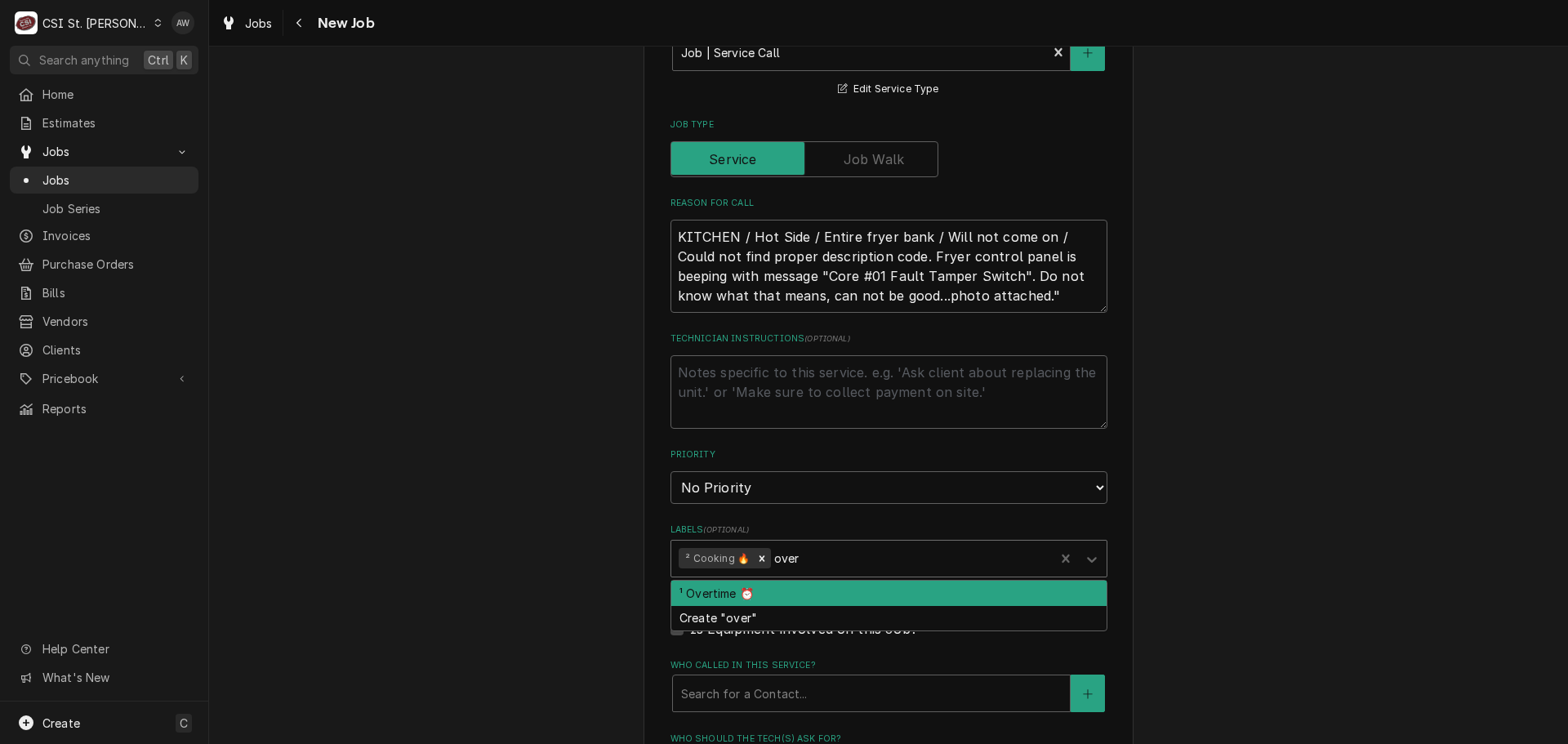
type input "overt"
type textarea "x"
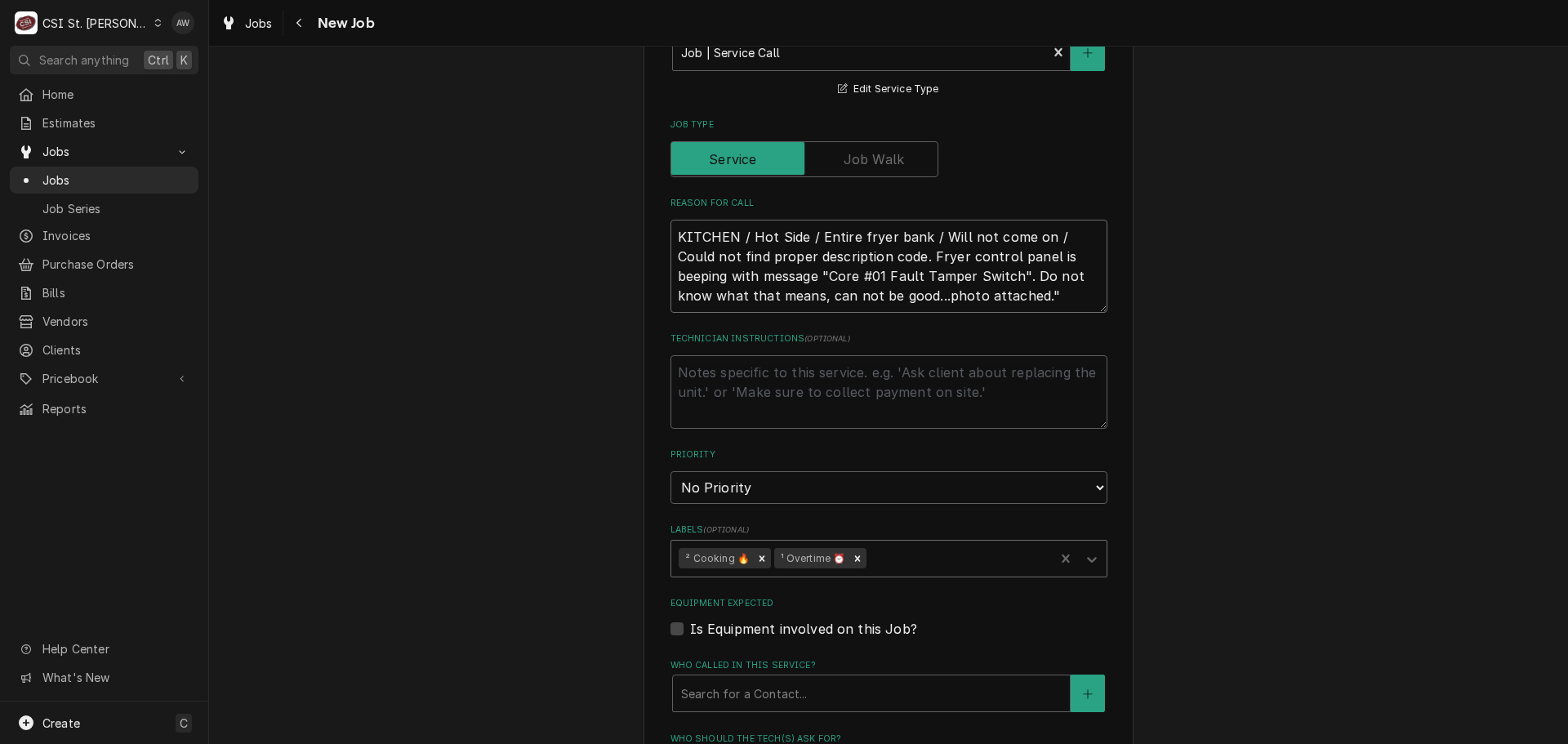
click at [988, 219] on textarea "KITCHEN / Hot Side / Entire fryer bank / Will not come on / Could not find prop…" at bounding box center [889, 266] width 437 height 93
type textarea "x"
type textarea "KITCHEN / Hot Side / Entire fryer bank / Will not come on / Could not find prop…"
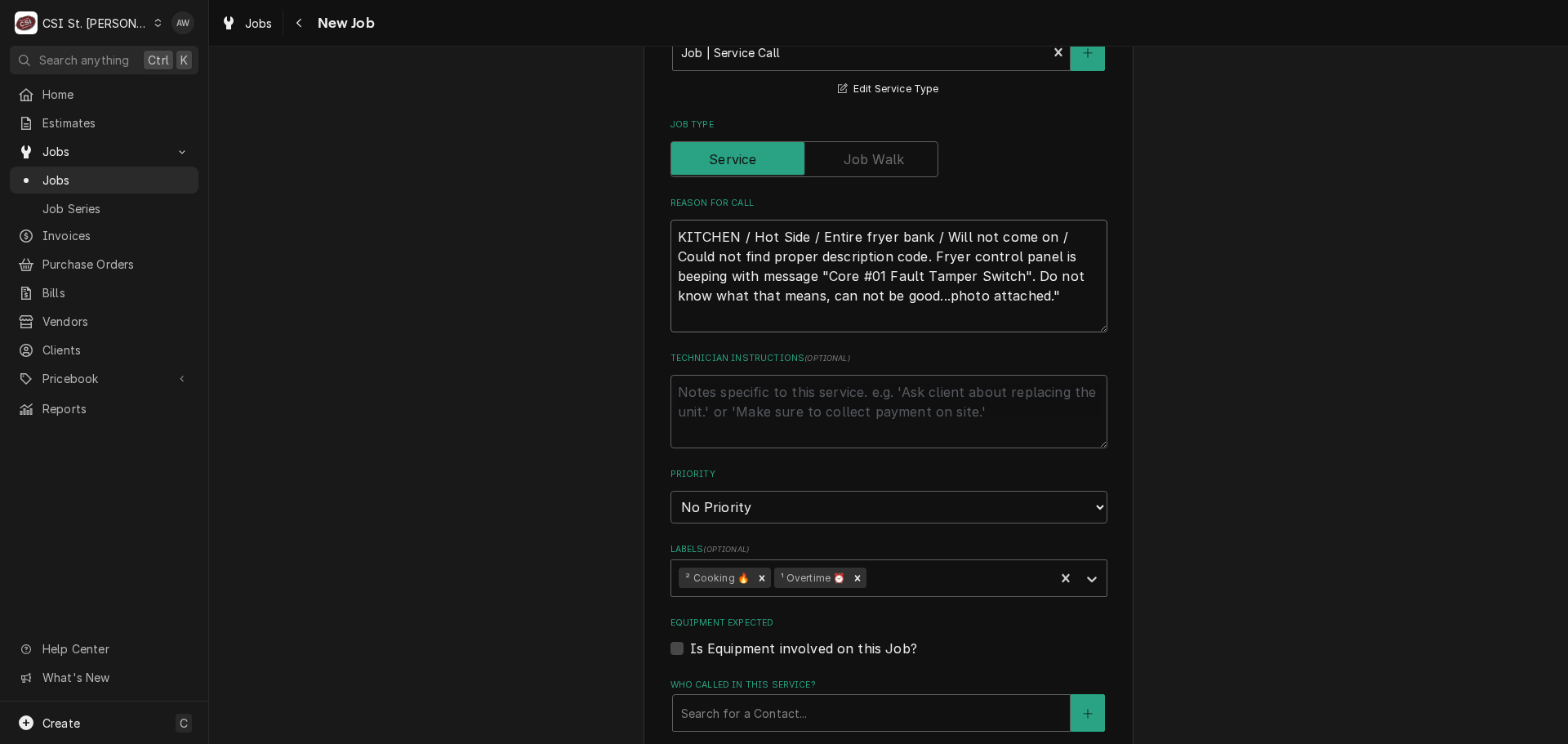
type textarea "x"
type textarea "KITCHEN / Hot Side / Entire fryer bank / Will not come on / Could not find prop…"
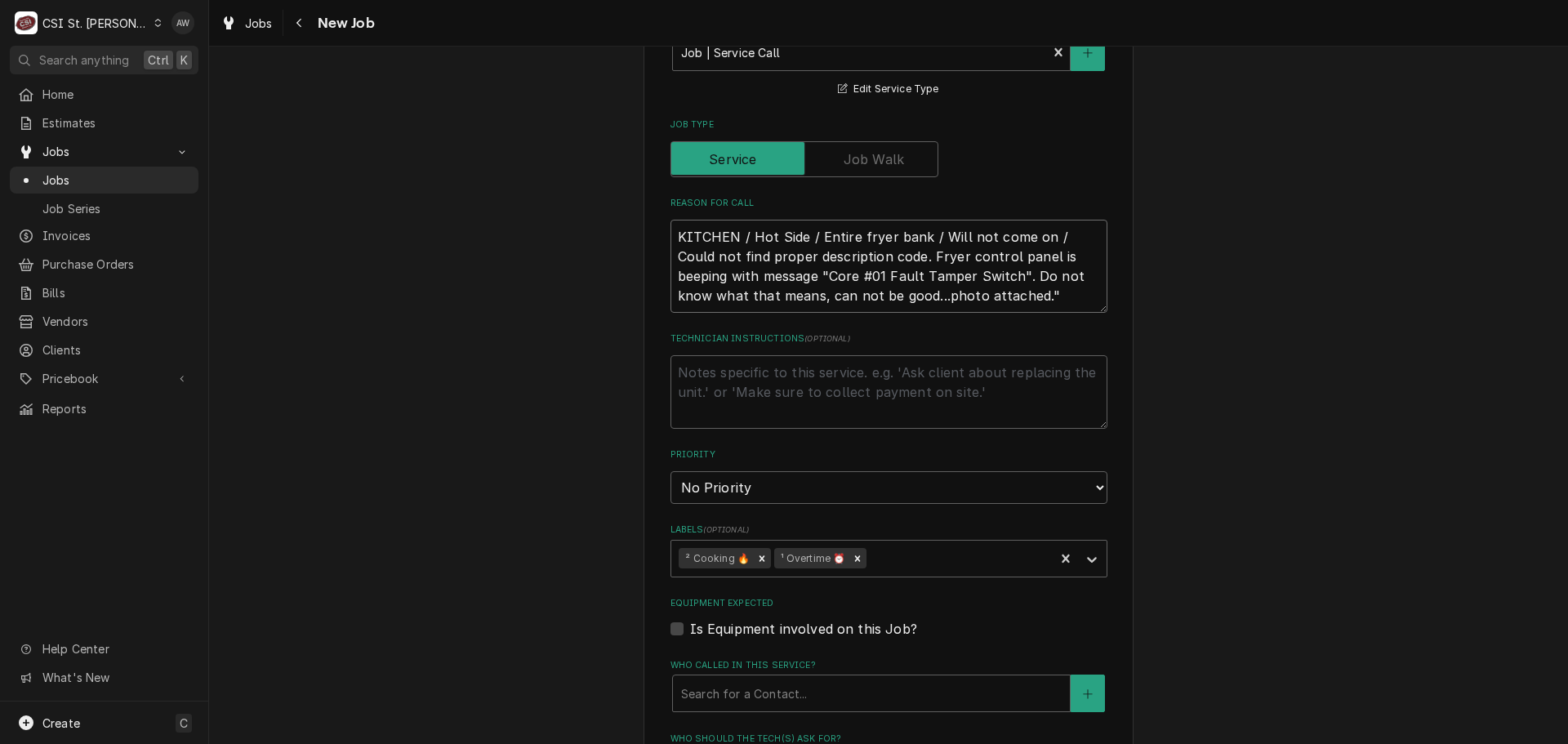
type textarea "x"
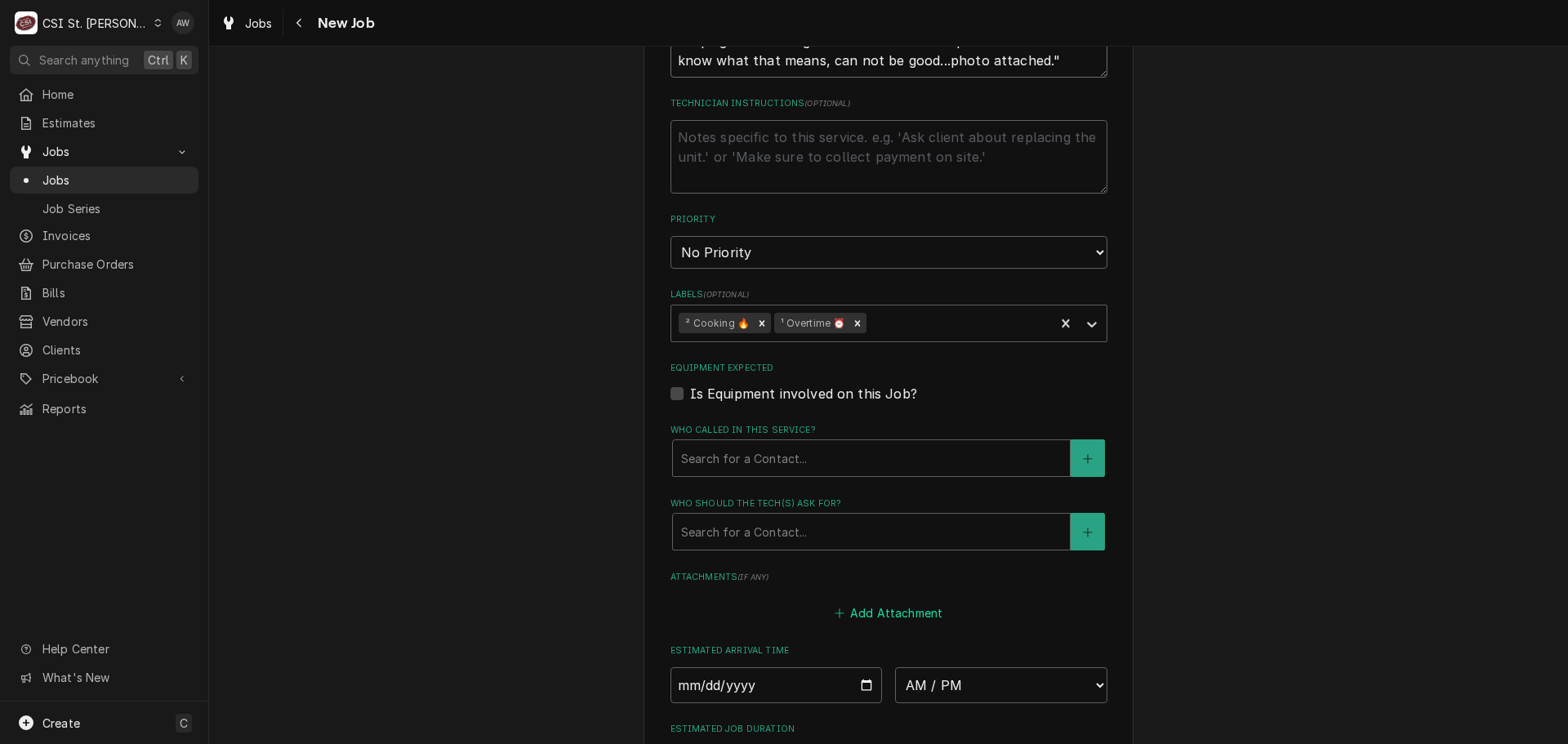
scroll to position [1388, 0]
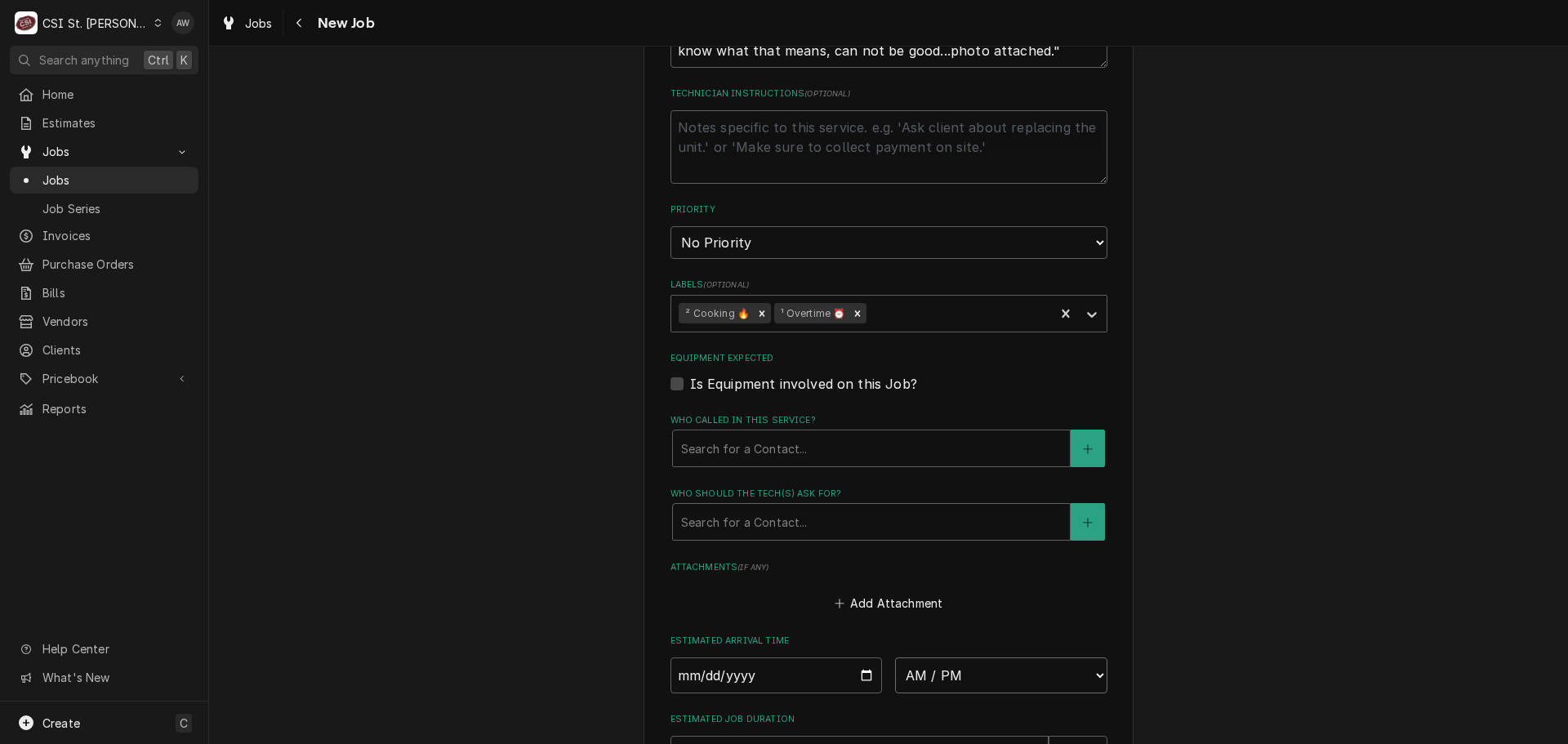
click at [919, 657] on select "AM / PM 6:00 AM 6:15 AM 6:30 AM 6:45 AM 7:00 AM 7:15 AM 7:30 AM 7:45 AM 8:00 AM…" at bounding box center [1001, 675] width 212 height 35
select select "09:30:00"
click at [896, 657] on select "AM / PM 6:00 AM 6:15 AM 6:30 AM 6:45 AM 7:00 AM 7:15 AM 7:30 AM 7:45 AM 8:00 AM…" at bounding box center [1001, 675] width 212 height 35
type textarea "x"
click at [865, 657] on input "Date" at bounding box center [776, 675] width 212 height 35
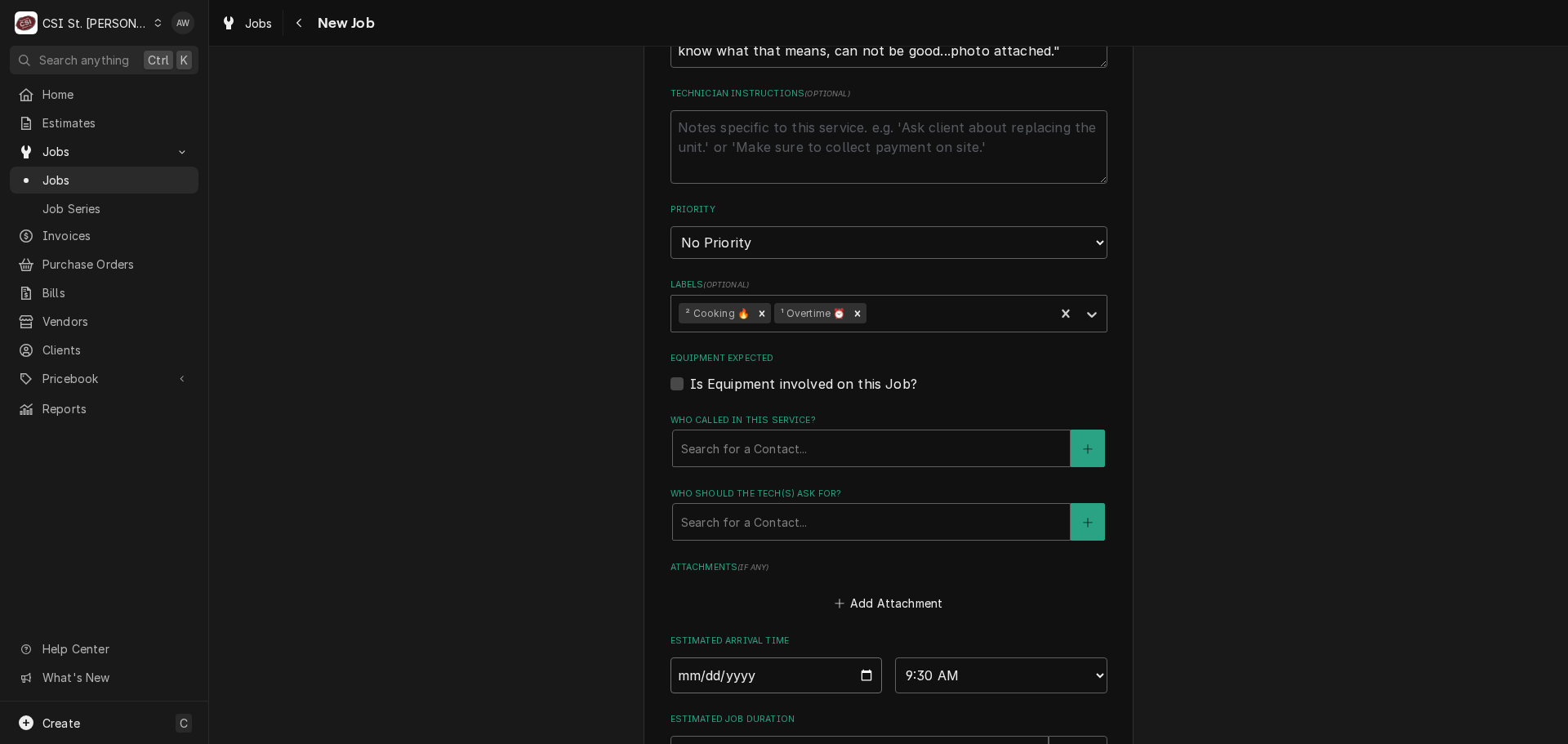
type input "2025-09-13"
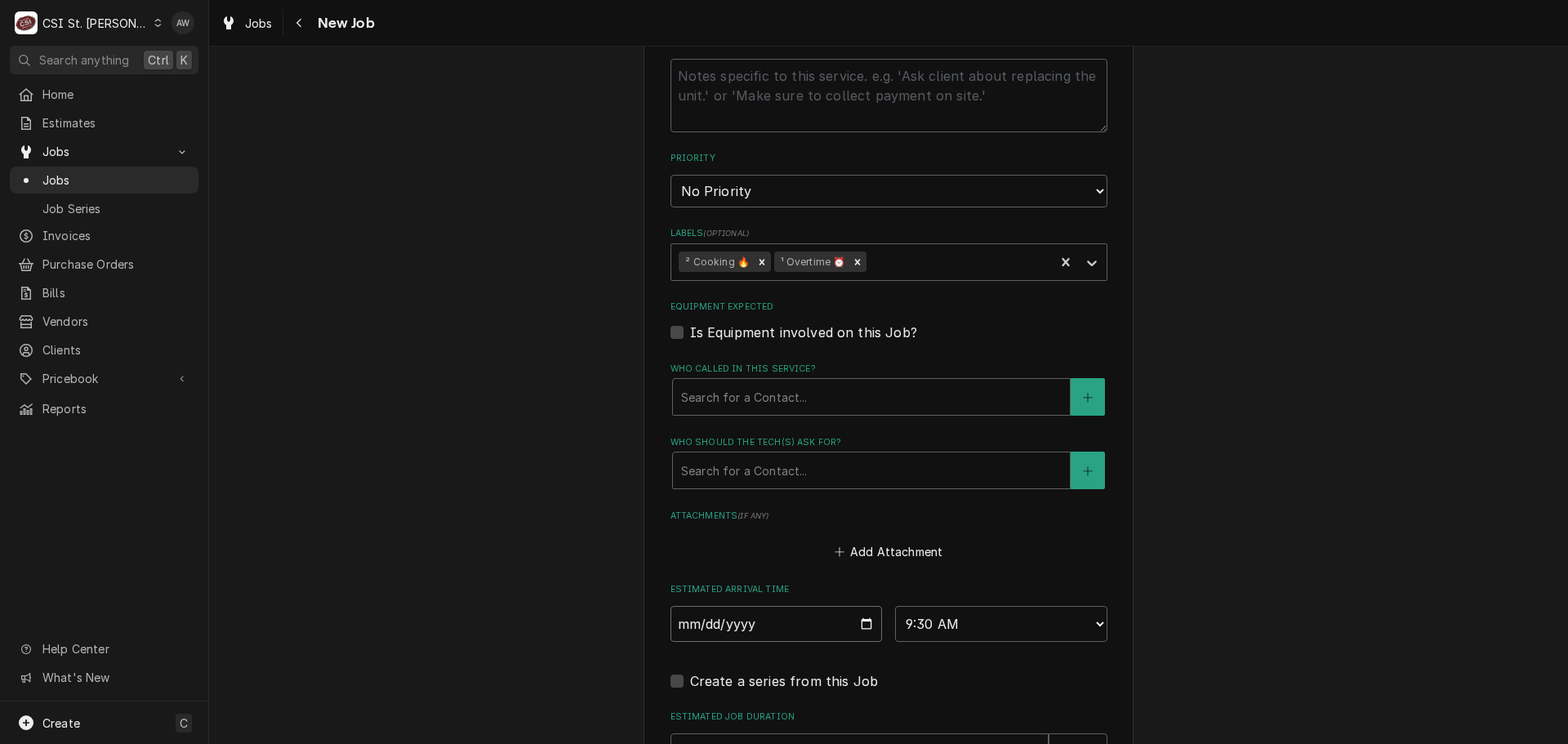
scroll to position [1551, 0]
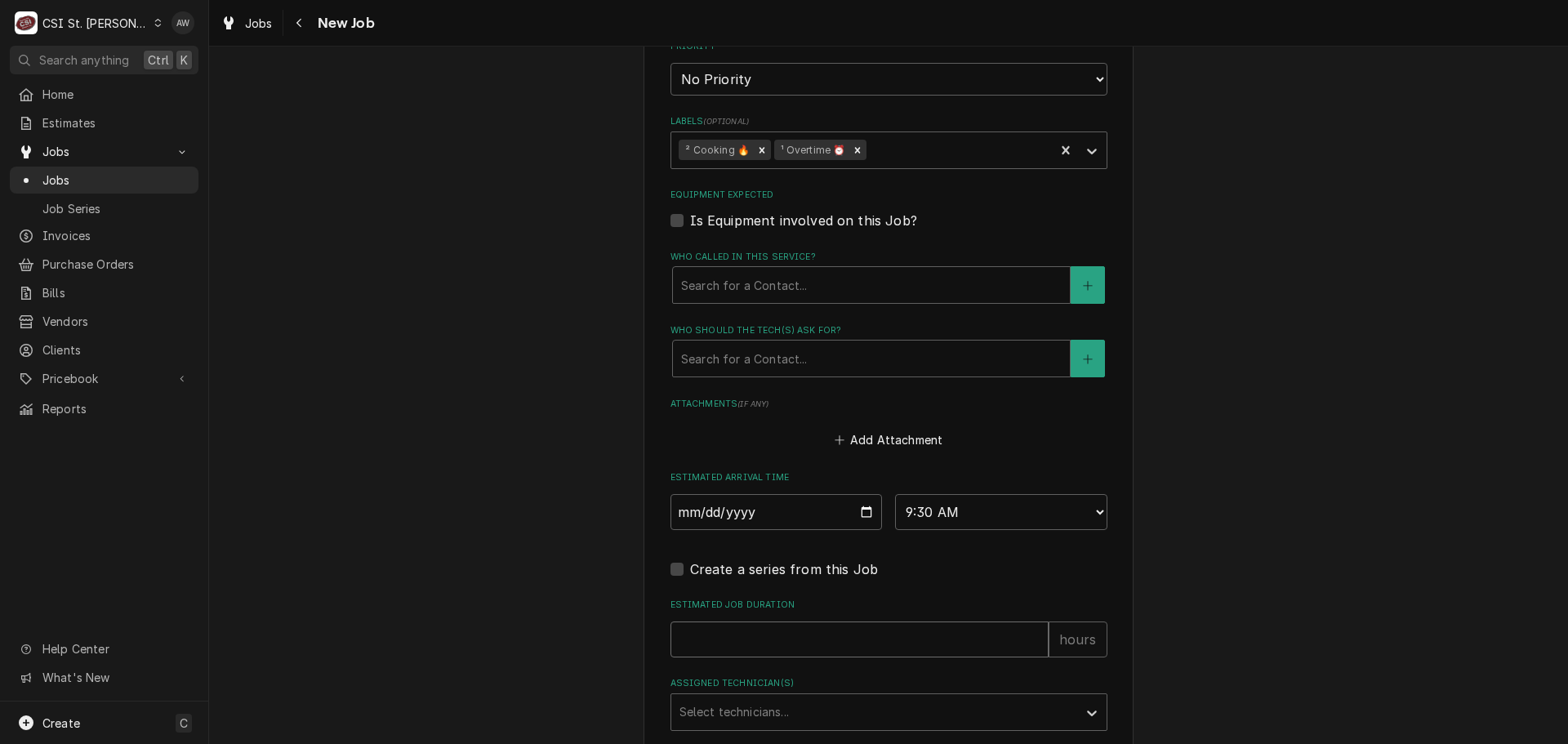
click at [818, 622] on input "Estimated Job Duration" at bounding box center [859, 639] width 378 height 35
type textarea "x"
type input "3"
type textarea "x"
click at [817, 697] on div "Assigned Technician(s)" at bounding box center [874, 711] width 389 height 29
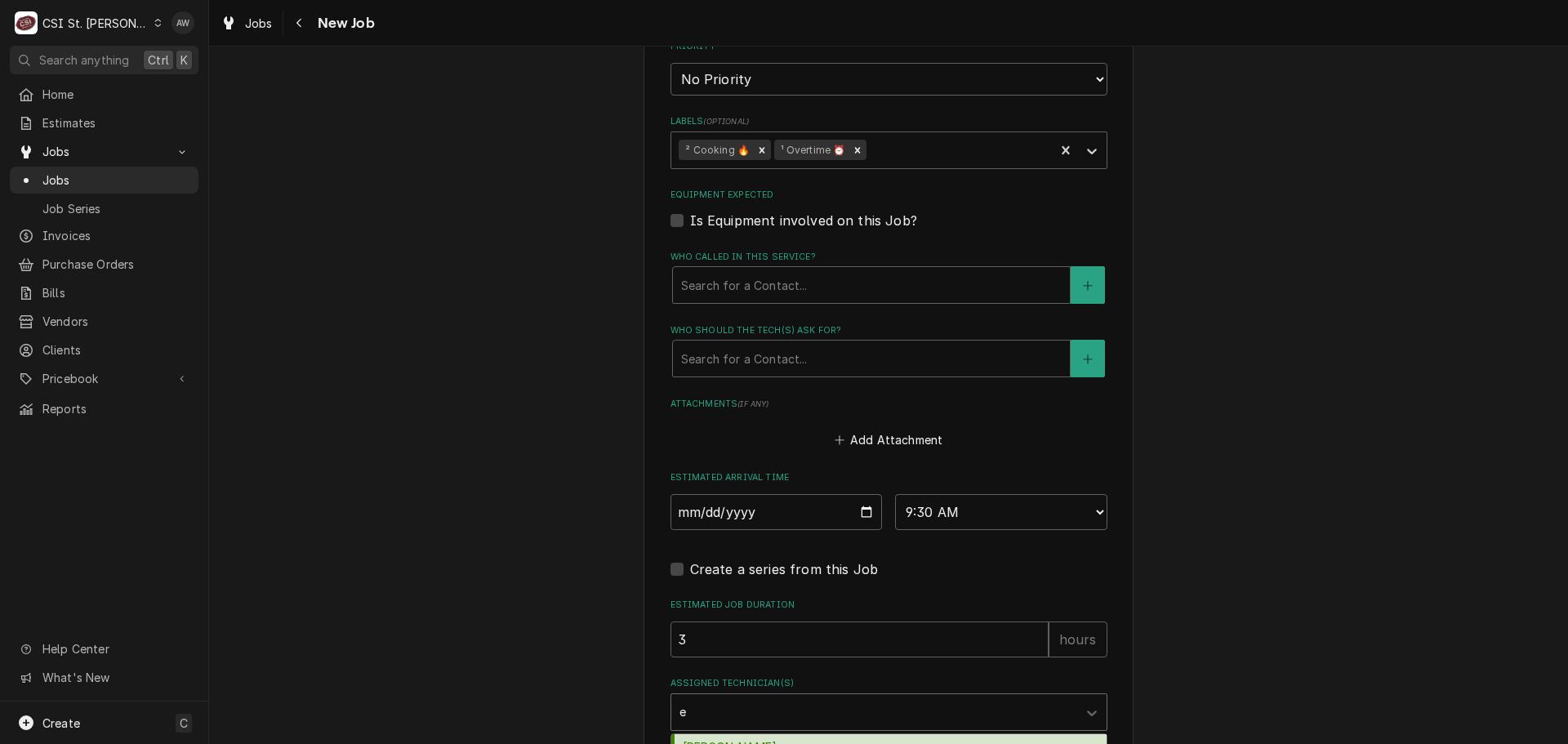
type input "er"
type textarea "x"
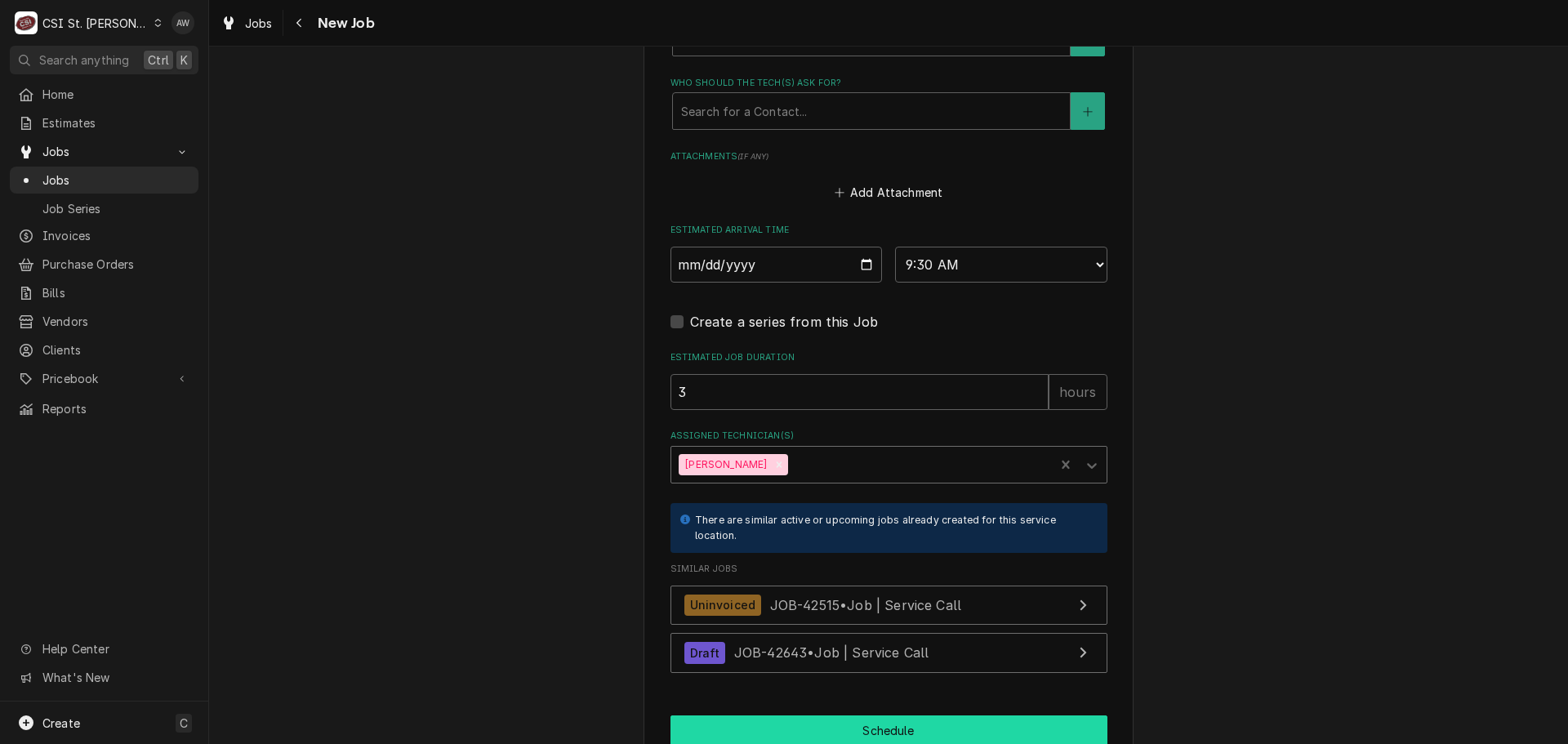
click at [799, 715] on button "Schedule" at bounding box center [889, 730] width 437 height 30
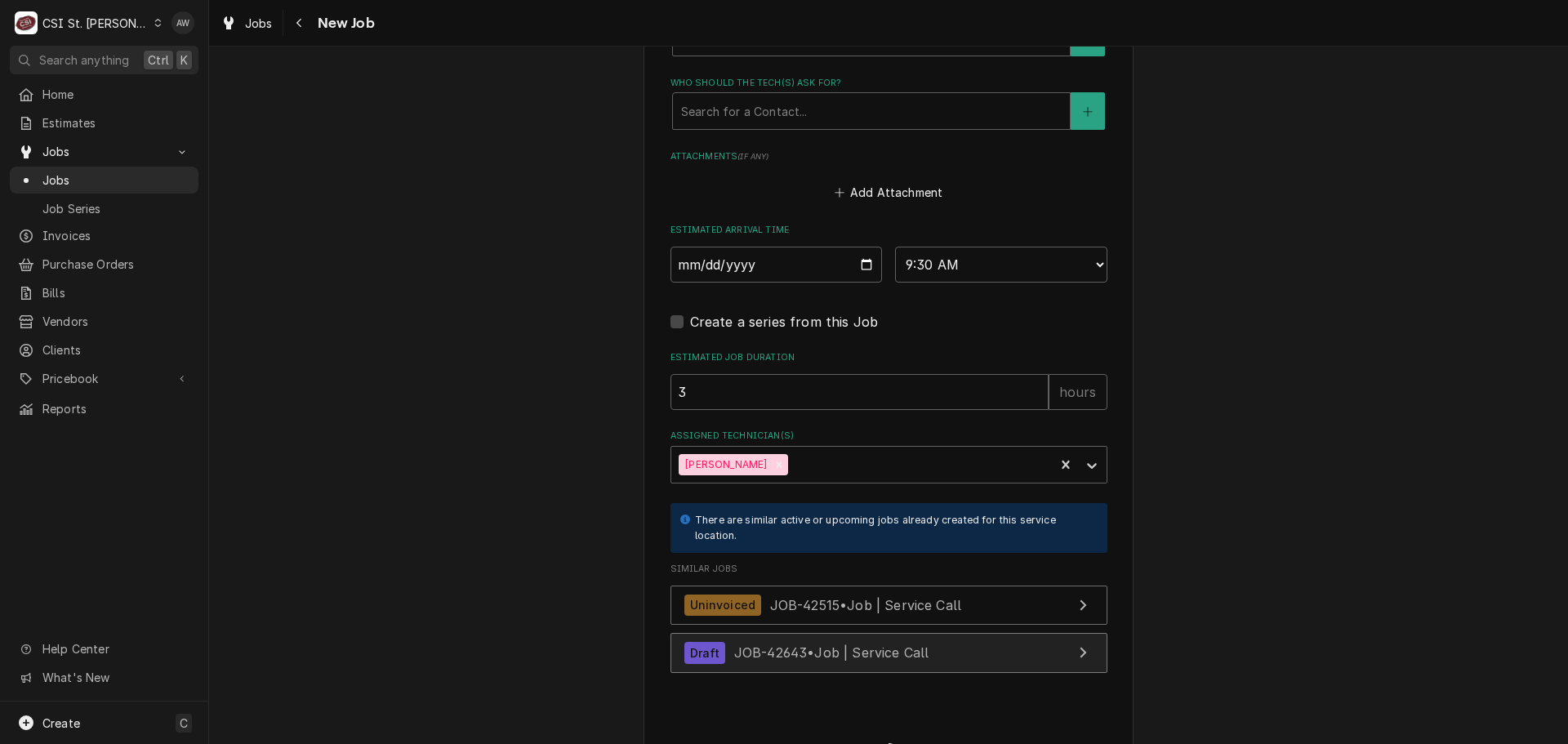
scroll to position [1784, 0]
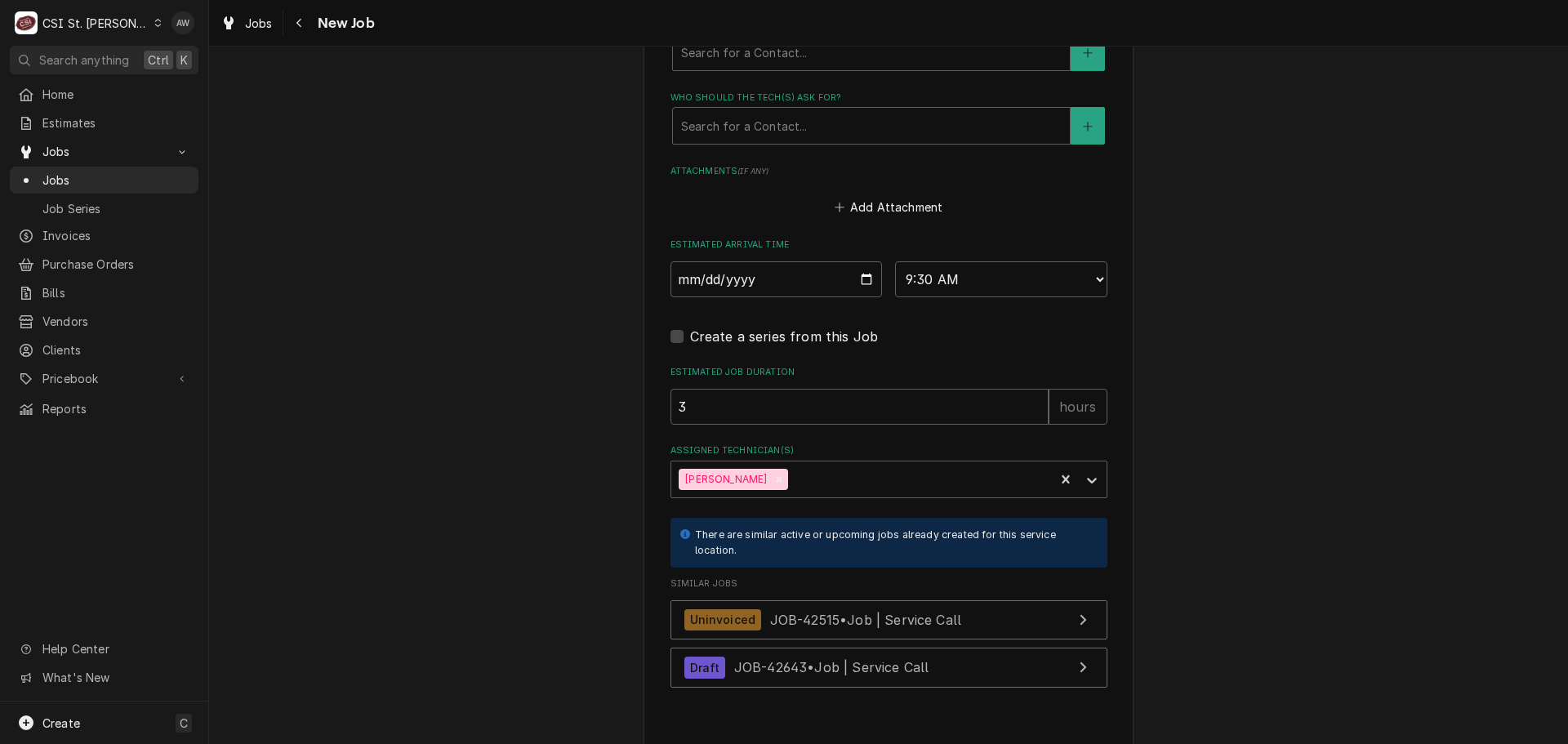
type textarea "x"
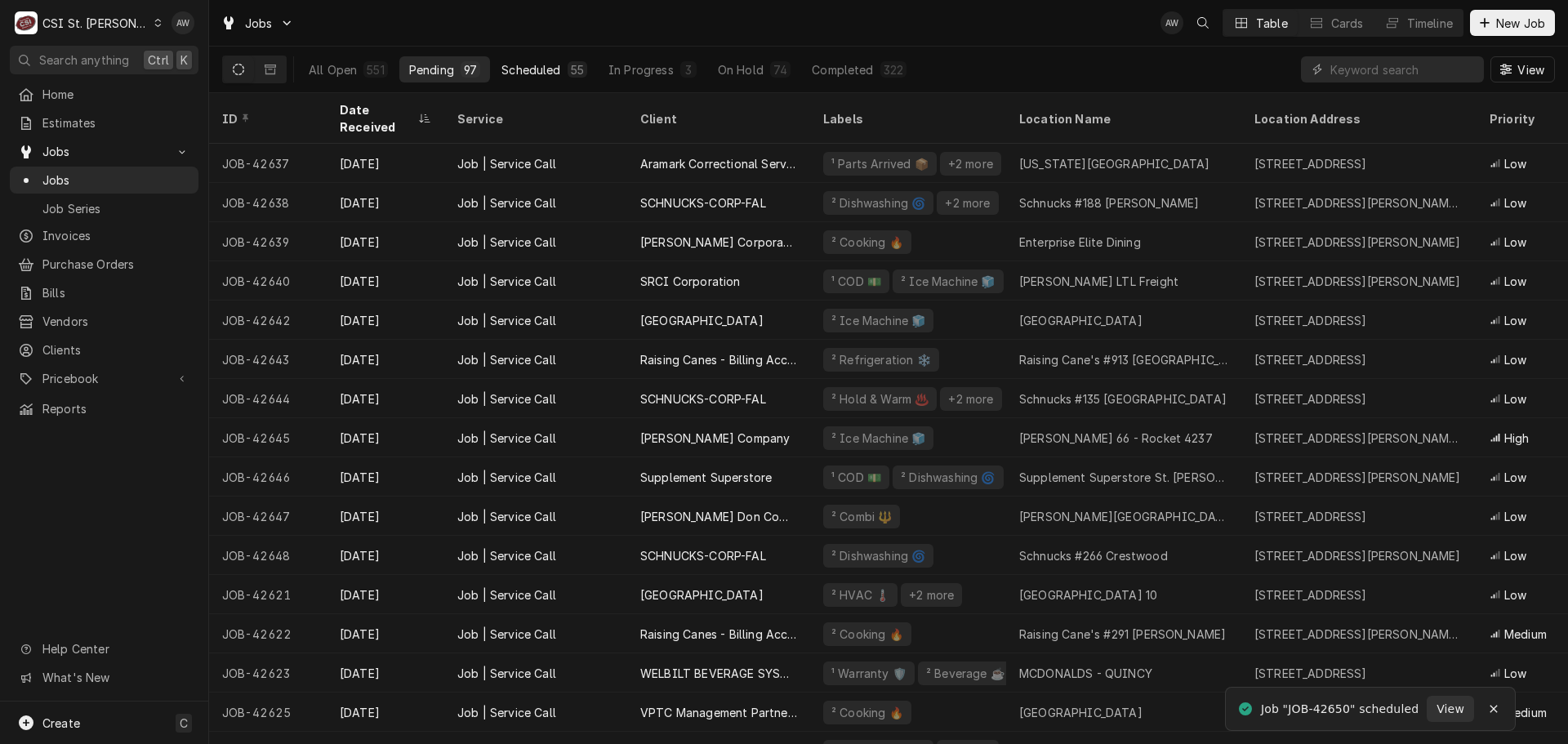
click at [528, 81] on button "Scheduled 55" at bounding box center [544, 69] width 106 height 26
